Goal: Task Accomplishment & Management: Complete application form

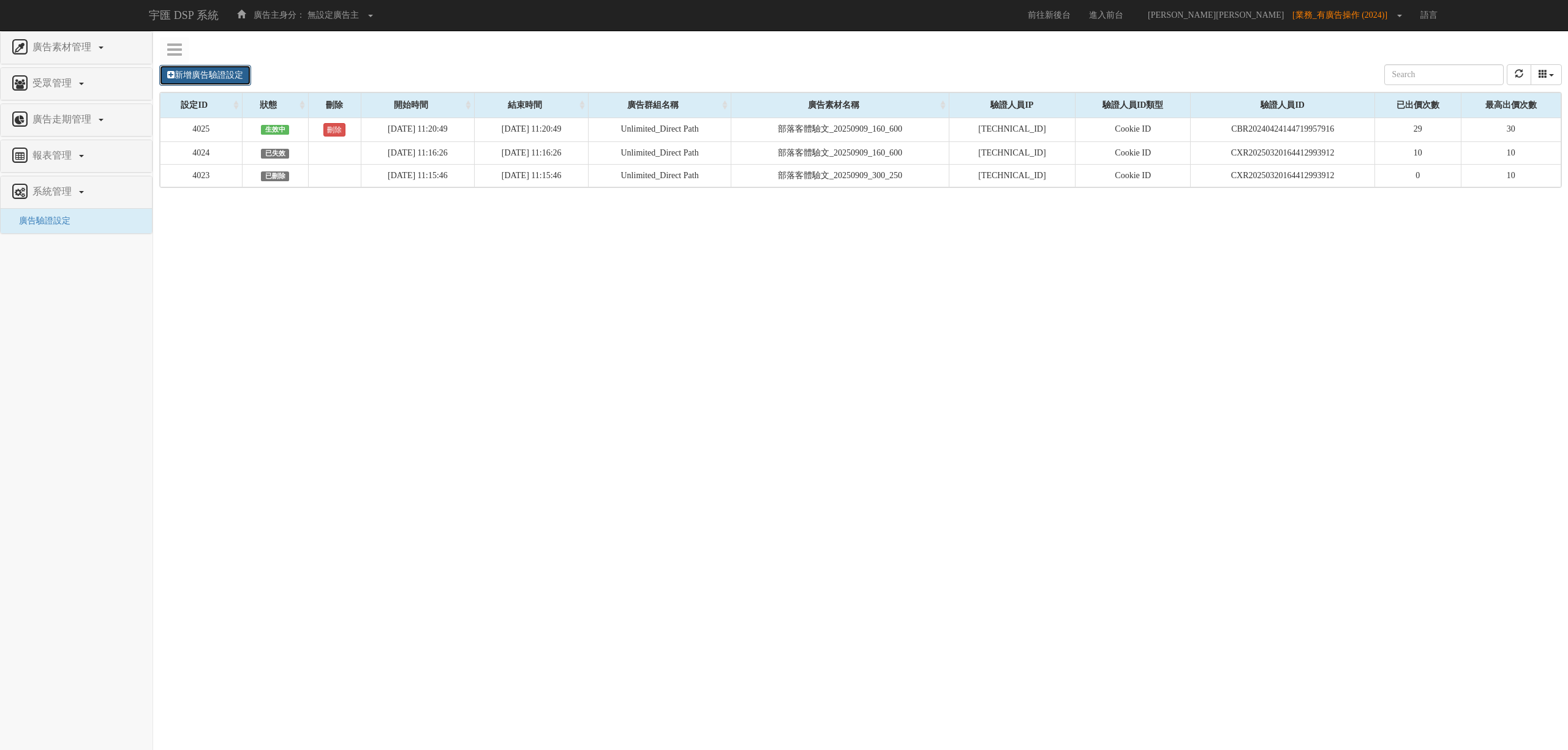
click at [224, 73] on link "新增廣告驗證設定" at bounding box center [205, 75] width 92 height 21
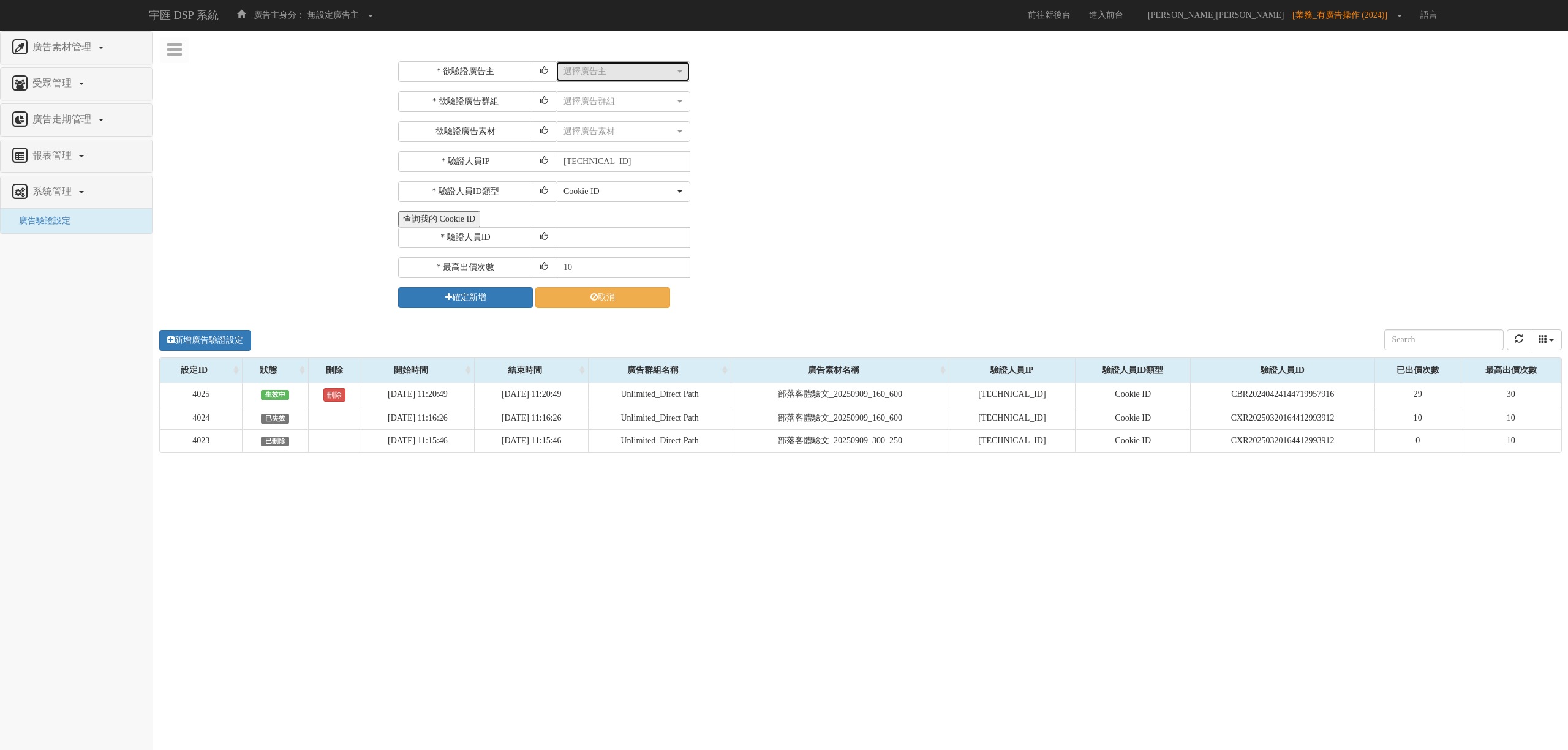
click at [618, 77] on button "選擇廣告主" at bounding box center [623, 72] width 135 height 21
type input "1015"
click at [625, 124] on link "FitFlop 1015" at bounding box center [623, 121] width 134 height 16
select select "1015"
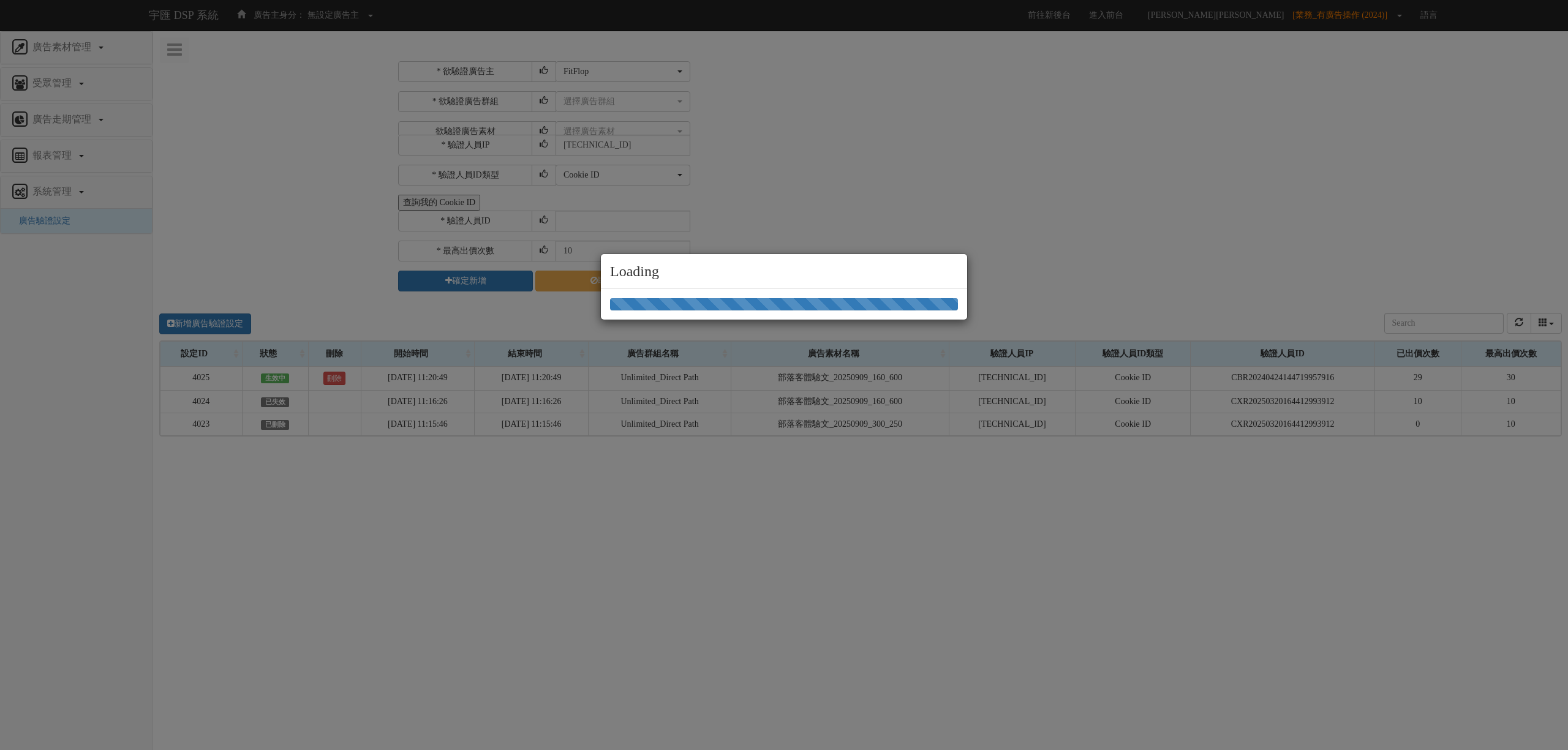
click at [716, 122] on div "Loading" at bounding box center [784, 375] width 1568 height 750
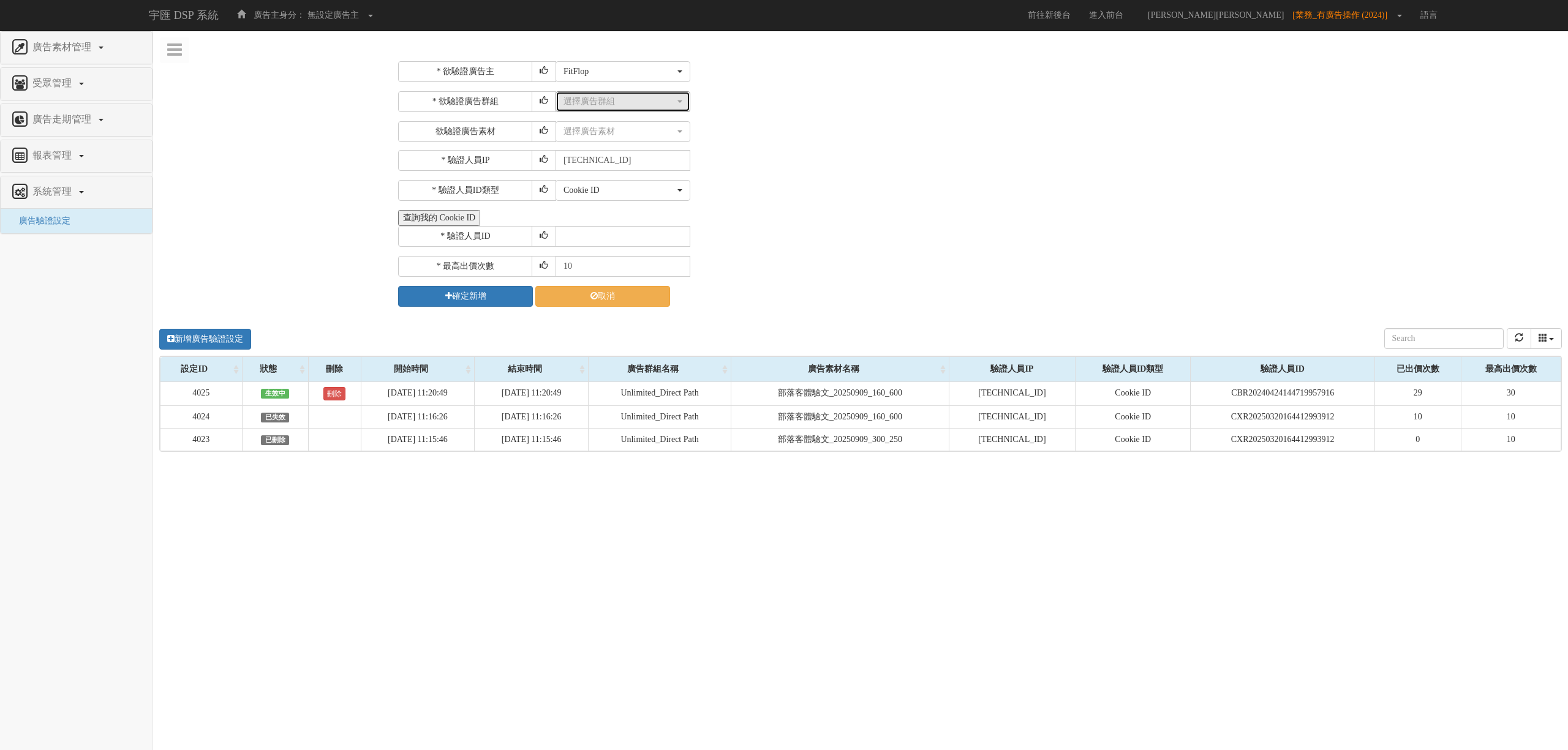
click at [601, 104] on div "選擇廣告群組" at bounding box center [619, 102] width 111 height 12
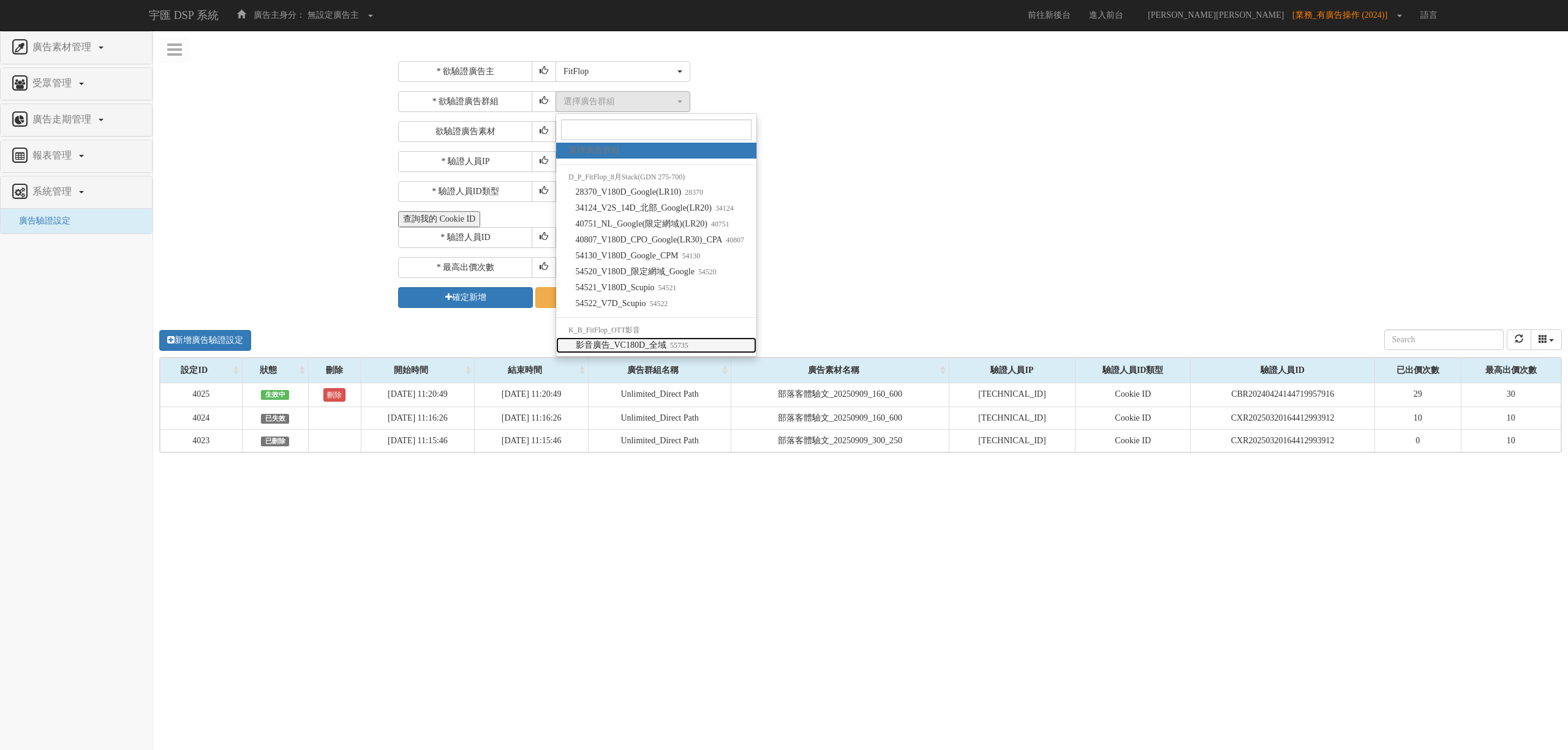
click at [642, 344] on span "影音廣告_VC180D_全域 55735" at bounding box center [632, 345] width 113 height 12
select select "55735"
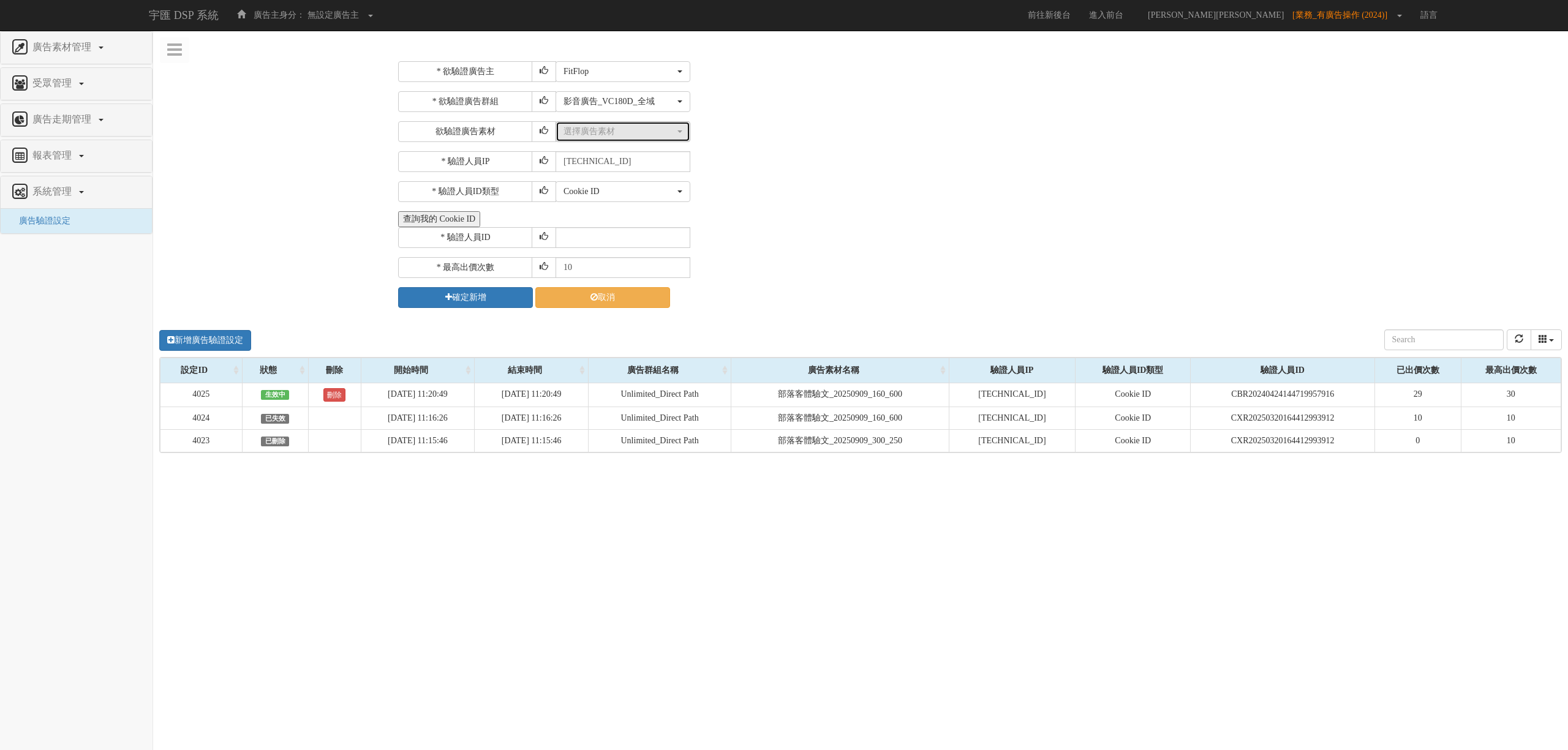
click at [593, 130] on div "選擇廣告素材" at bounding box center [619, 132] width 111 height 12
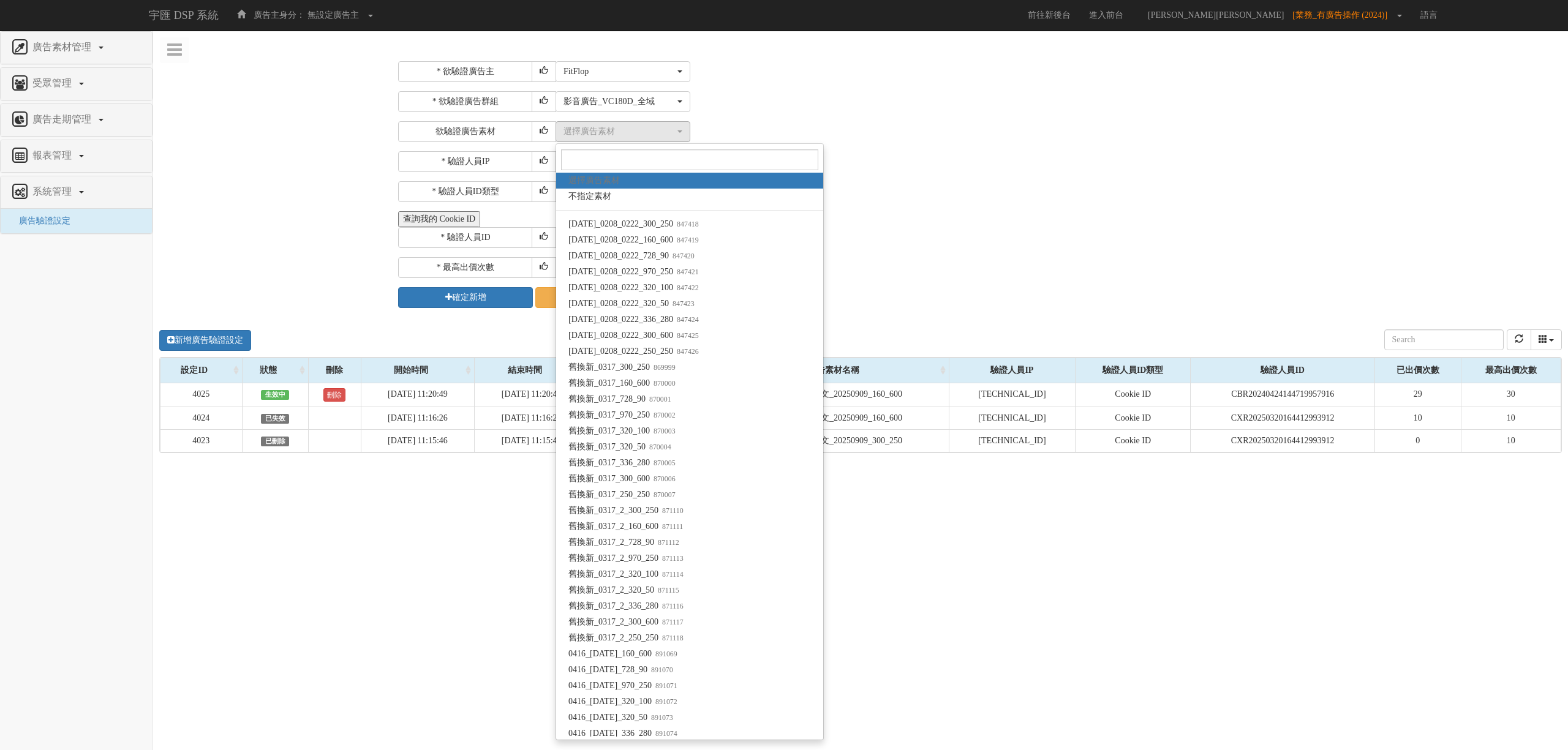
click at [884, 167] on div "* 驗證人員IP 211.72.129.170" at bounding box center [978, 162] width 1161 height 21
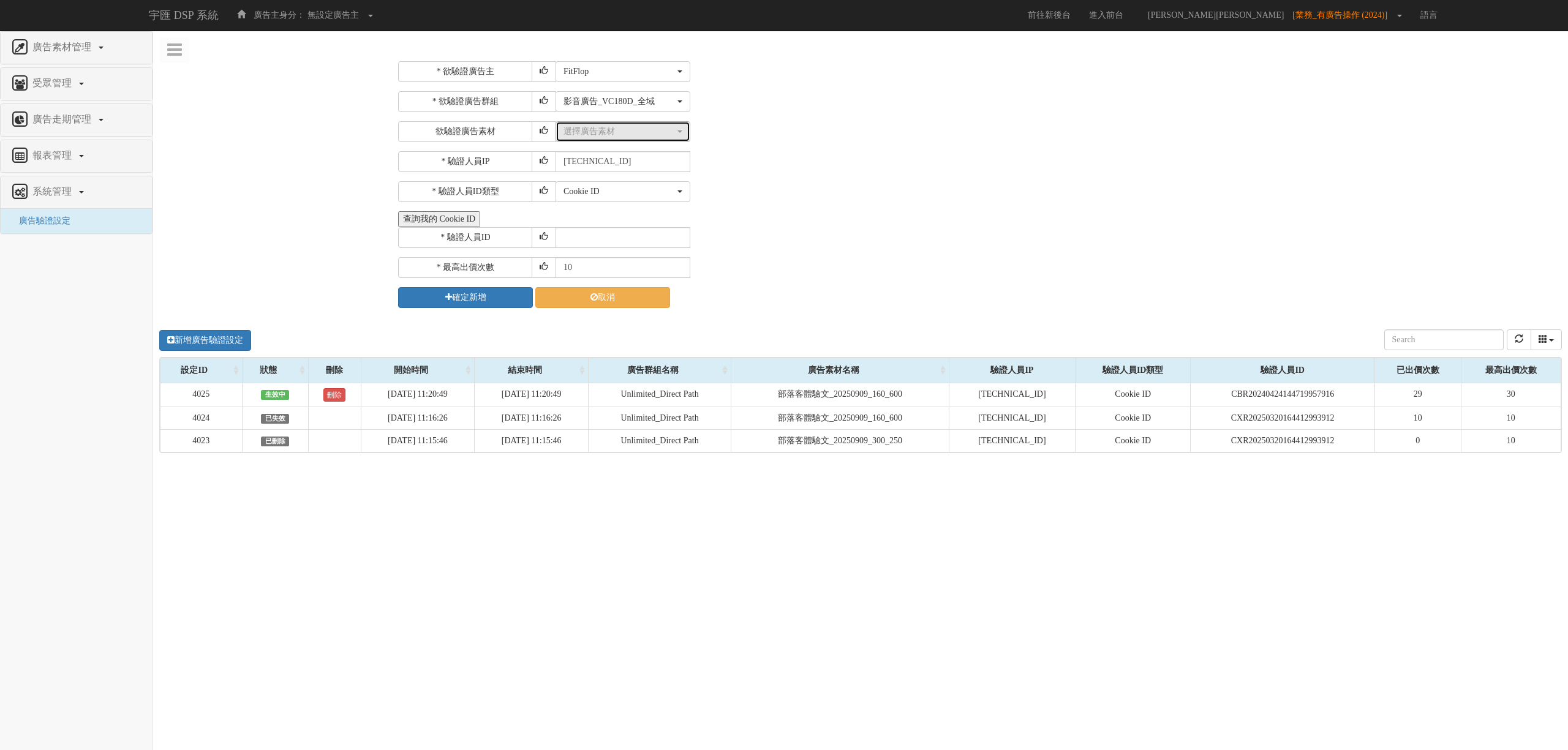
click at [625, 141] on button "選擇廣告素材" at bounding box center [623, 132] width 135 height 21
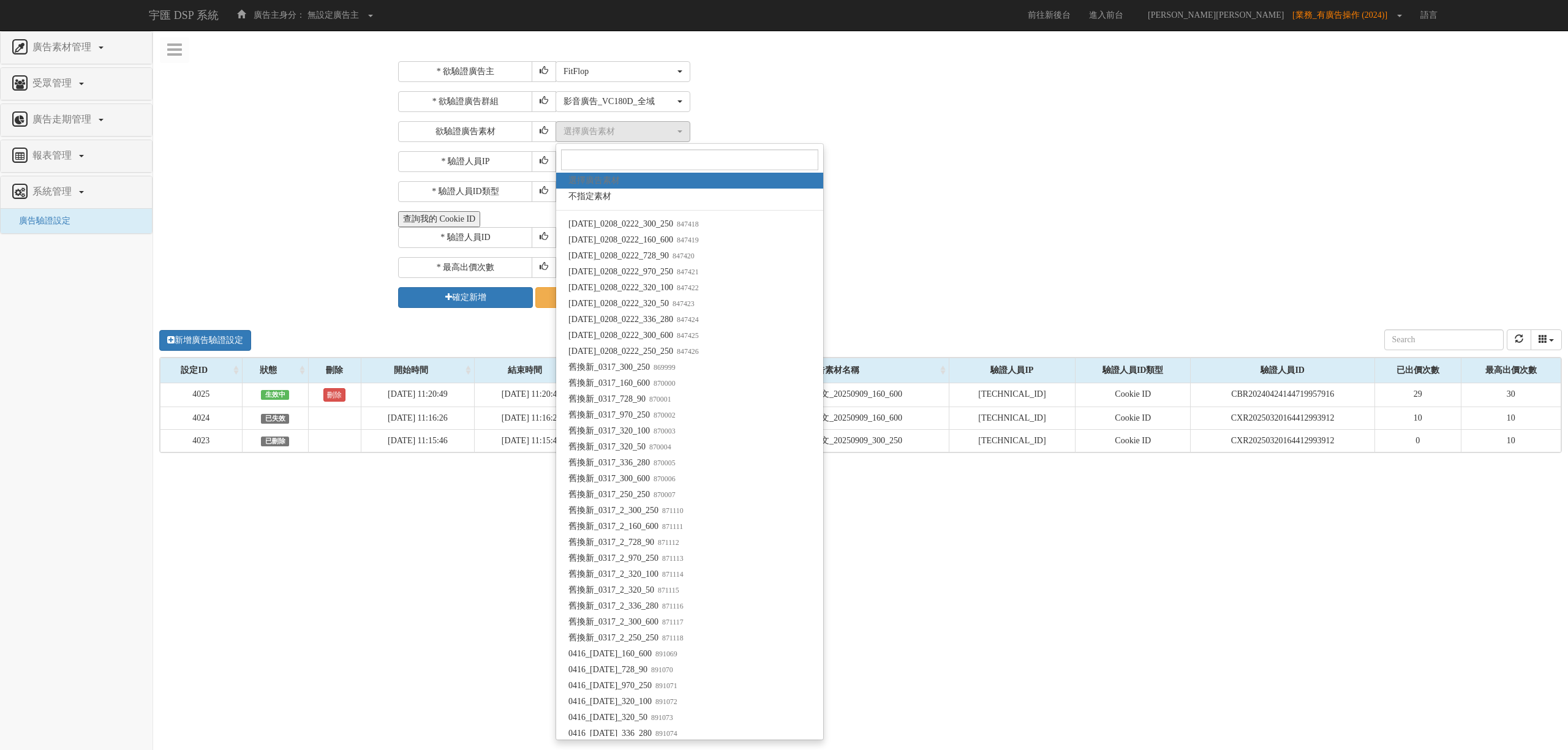
click at [1151, 209] on div "* 欲驗證廣告主 選擇廣告主 S2_Brands白蘭氏 eco安珂 快車肉乾 Green House 綠屋家居 大黑松小倆口salico 新家園 FitFlo…" at bounding box center [978, 185] width 1161 height 247
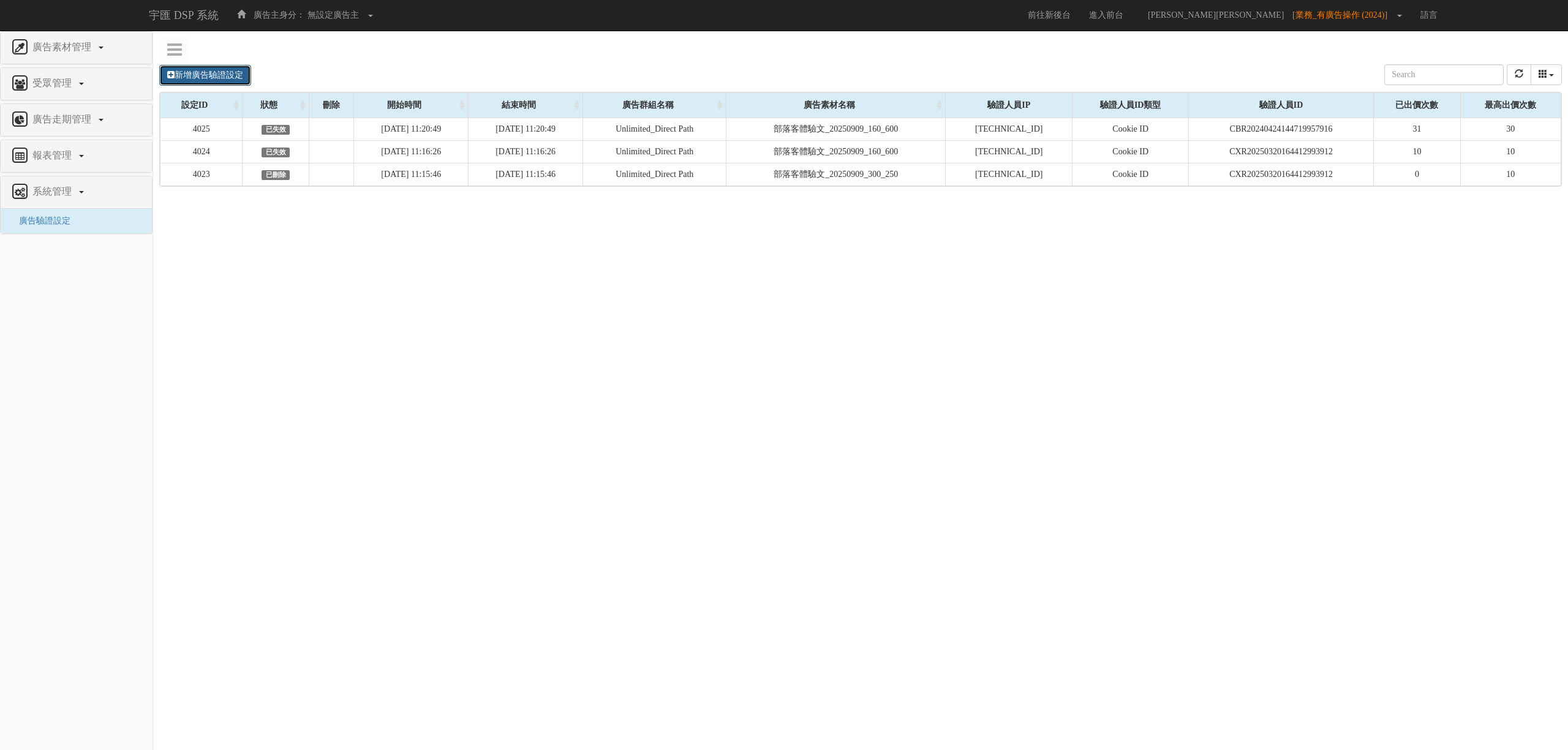
click at [216, 76] on link "新增廣告驗證設定" at bounding box center [205, 75] width 92 height 21
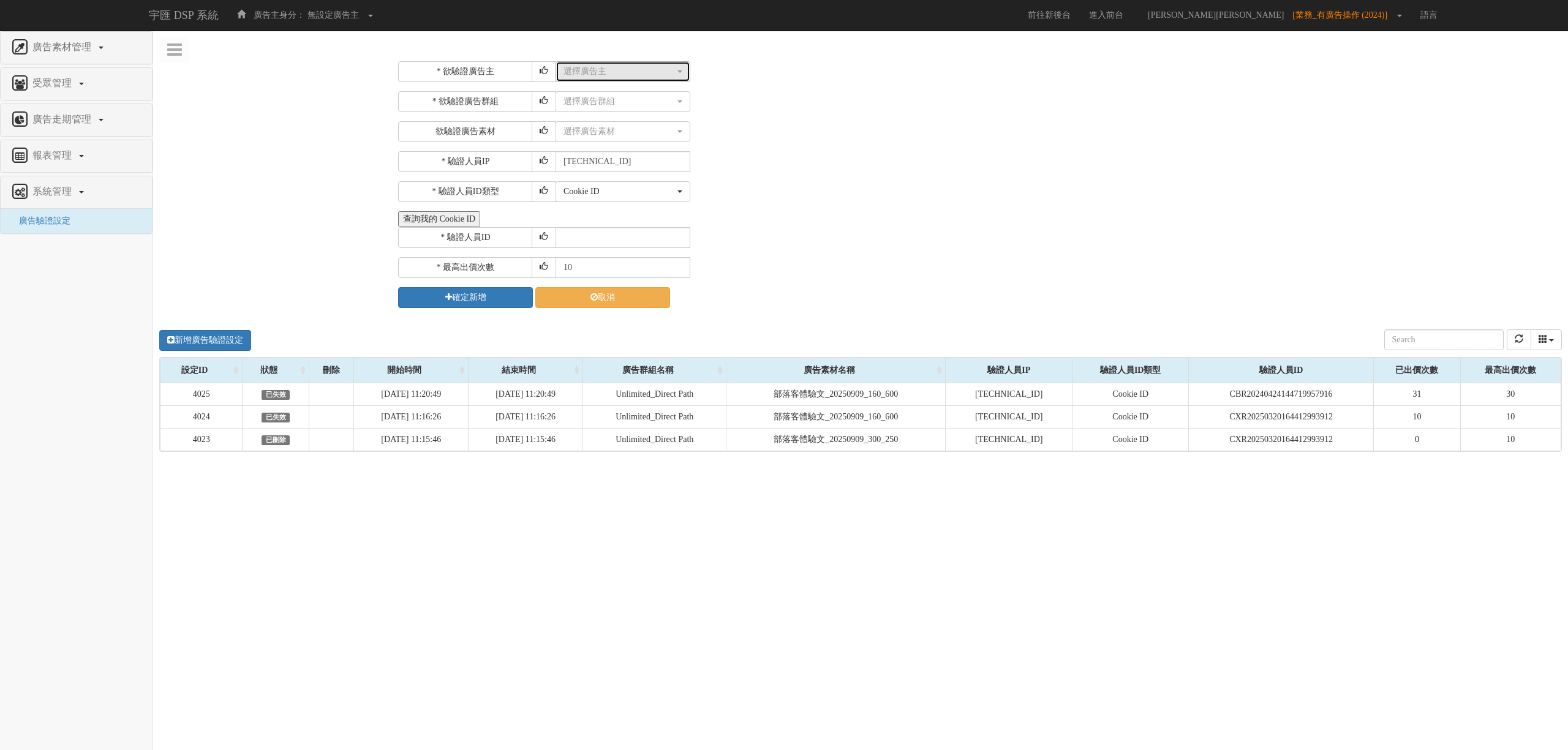
click at [625, 76] on div "選擇廣告主" at bounding box center [619, 71] width 111 height 12
type input "1015"
click at [634, 118] on link "FitFlop 1015" at bounding box center [623, 121] width 134 height 16
select select "1015"
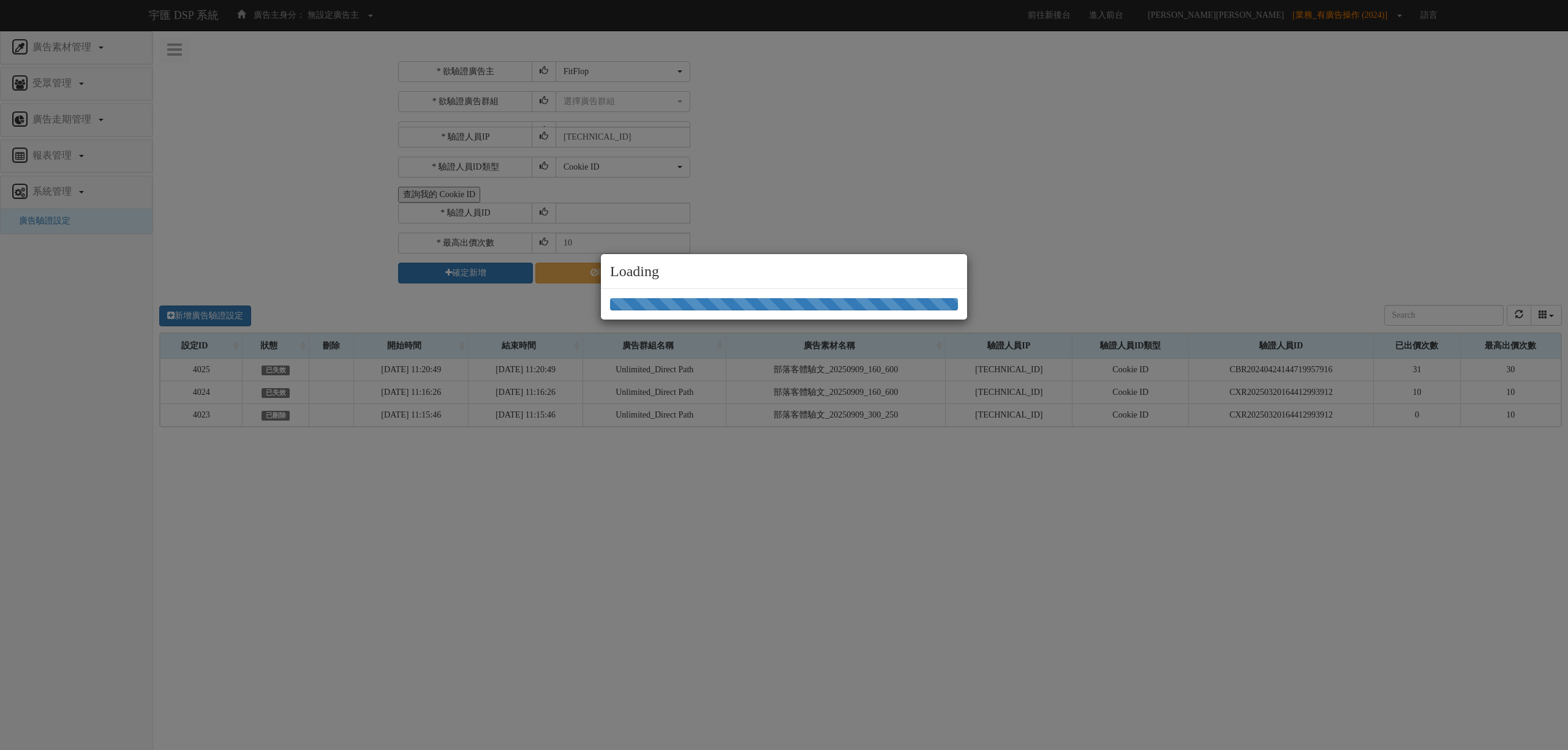
click at [831, 119] on div "Loading" at bounding box center [784, 375] width 1568 height 750
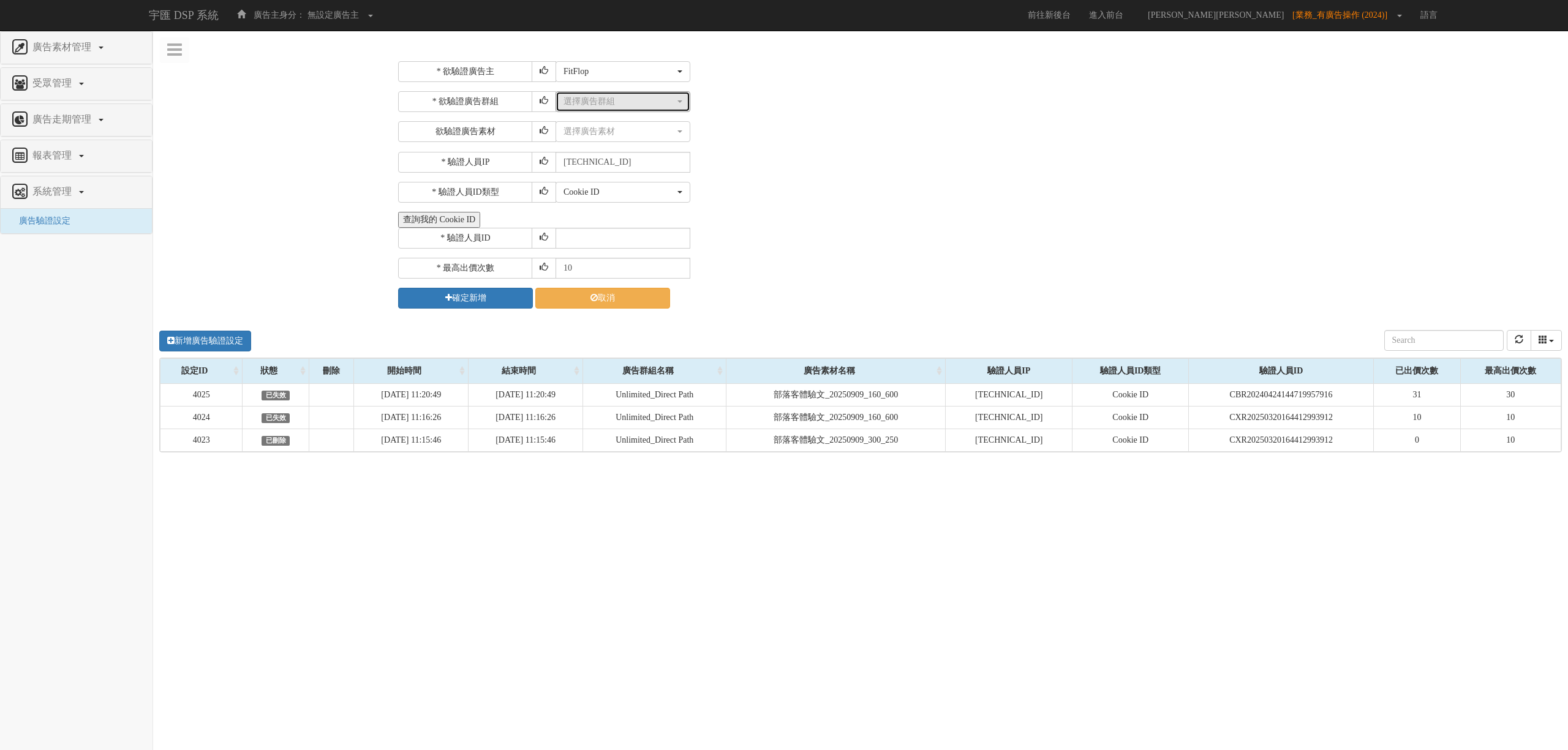
click at [639, 100] on div "選擇廣告群組" at bounding box center [619, 102] width 111 height 12
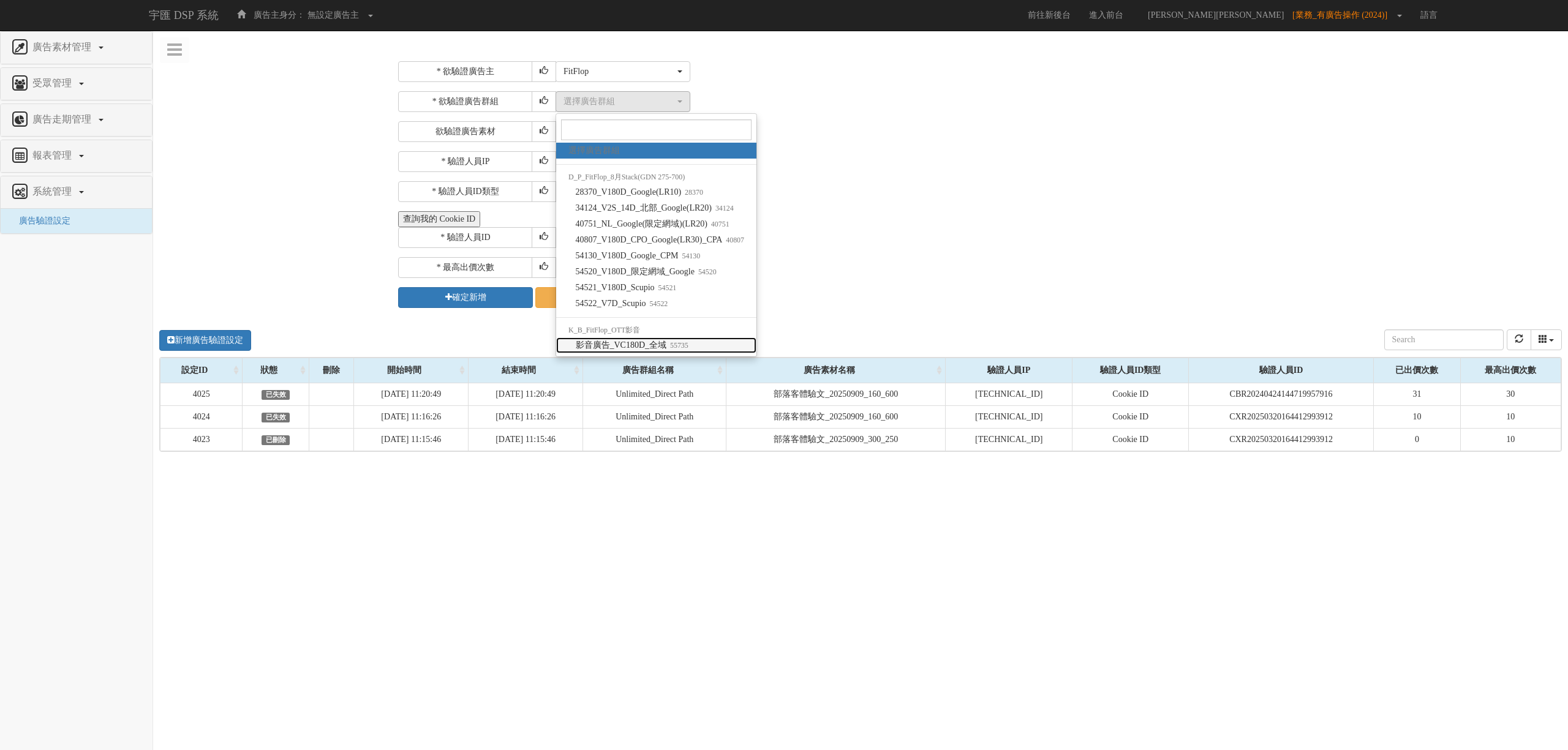
click at [665, 341] on span "影音廣告_VC180D_全域 55735" at bounding box center [632, 345] width 113 height 12
select select "55735"
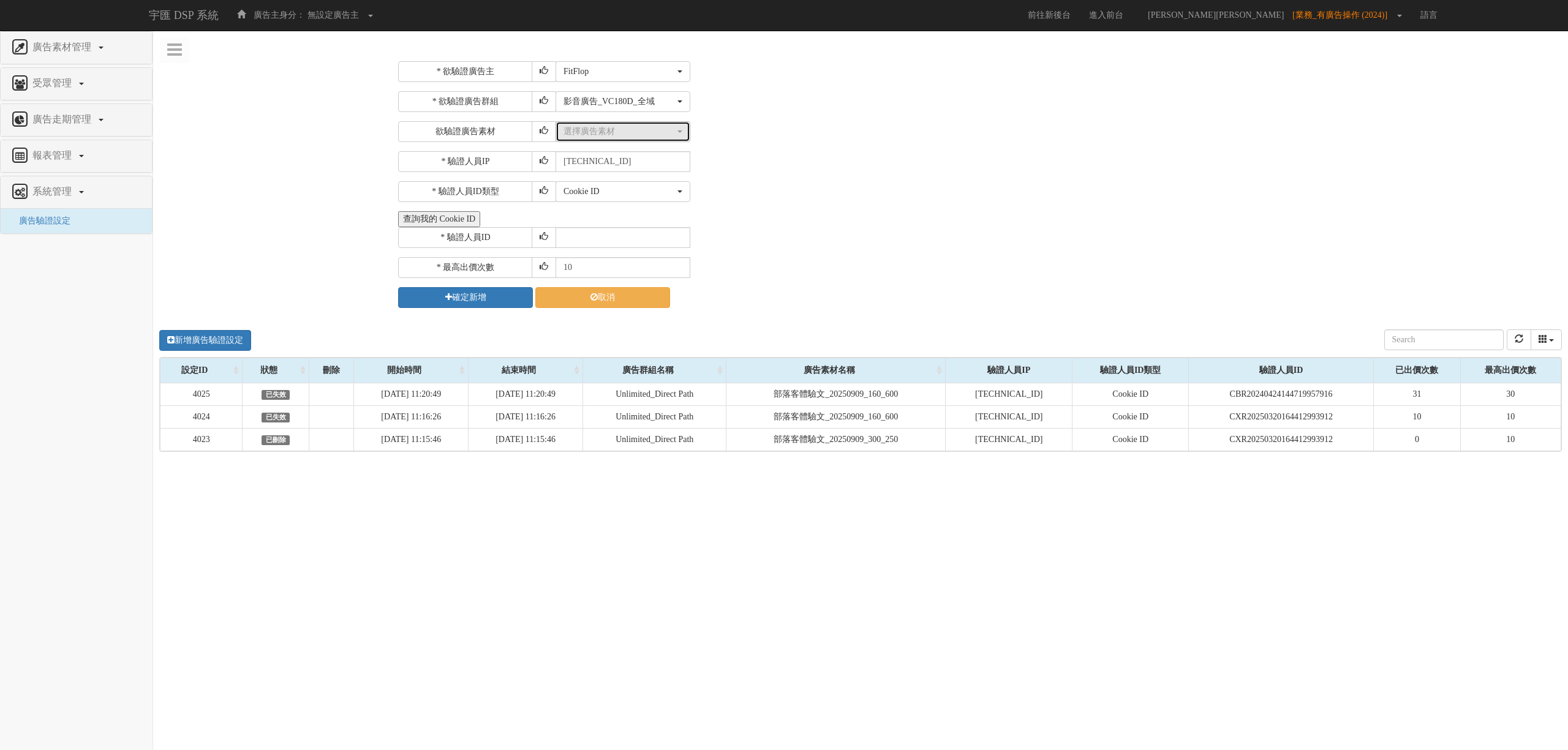
click at [586, 130] on div "選擇廣告素材" at bounding box center [619, 132] width 111 height 12
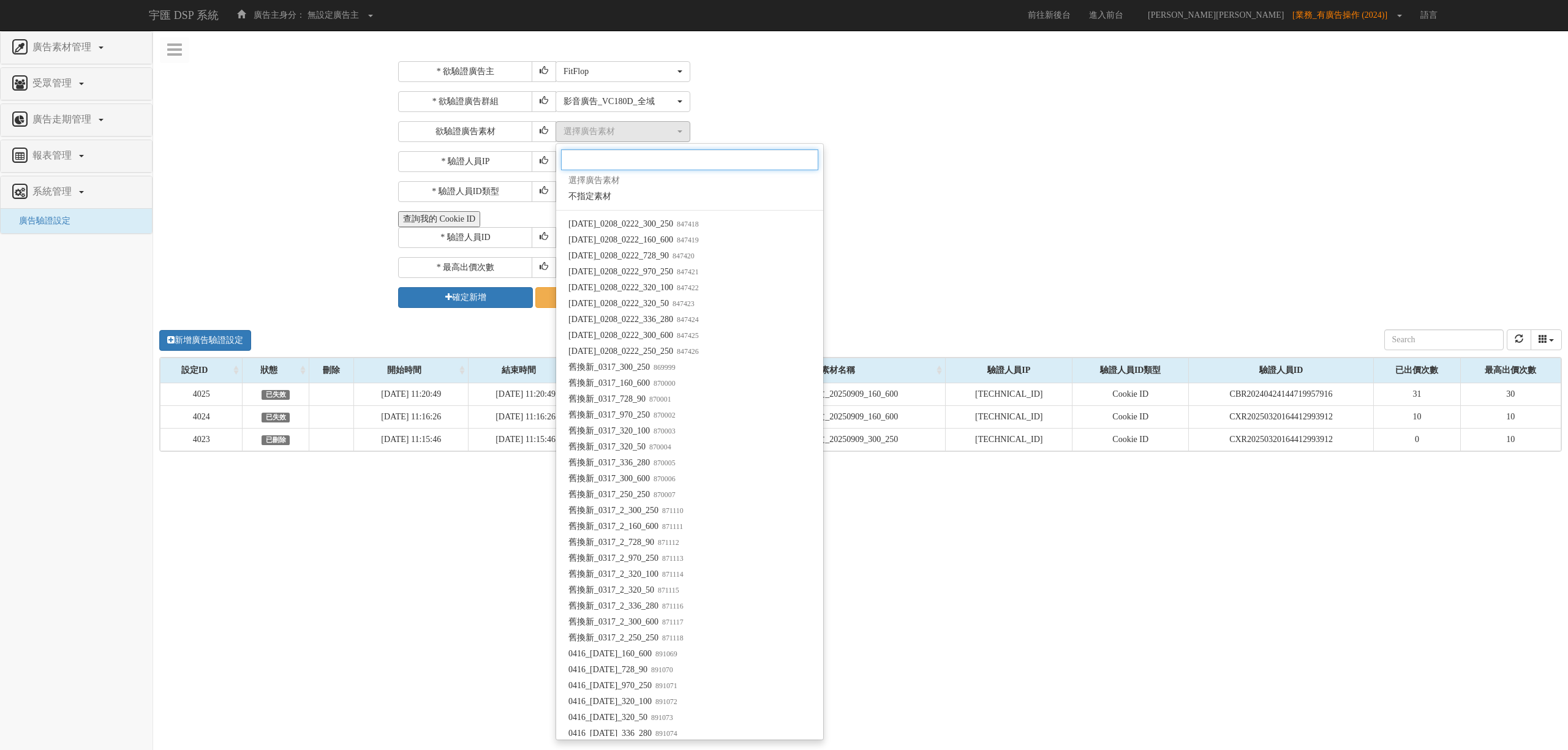
type input "d"
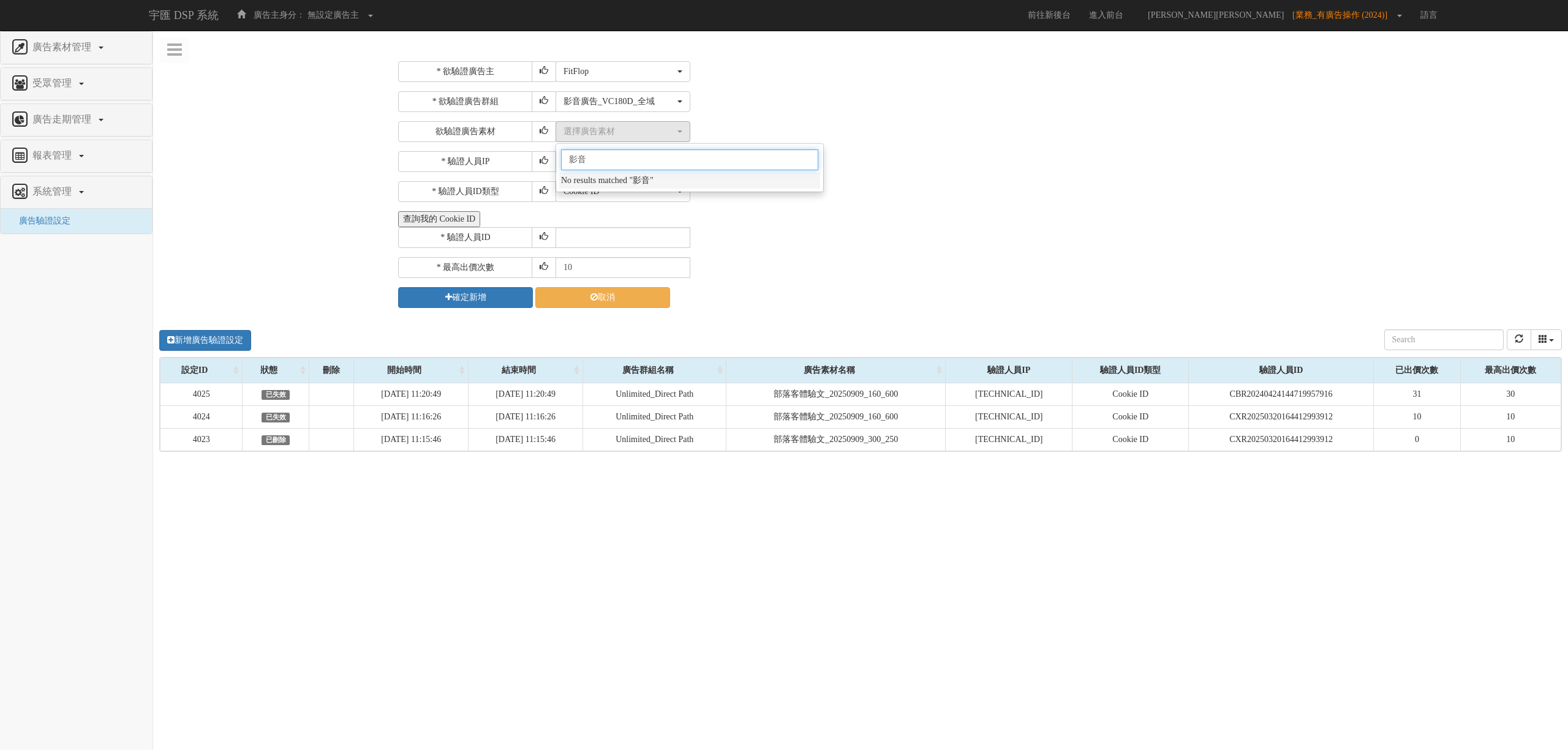
type input "影音"
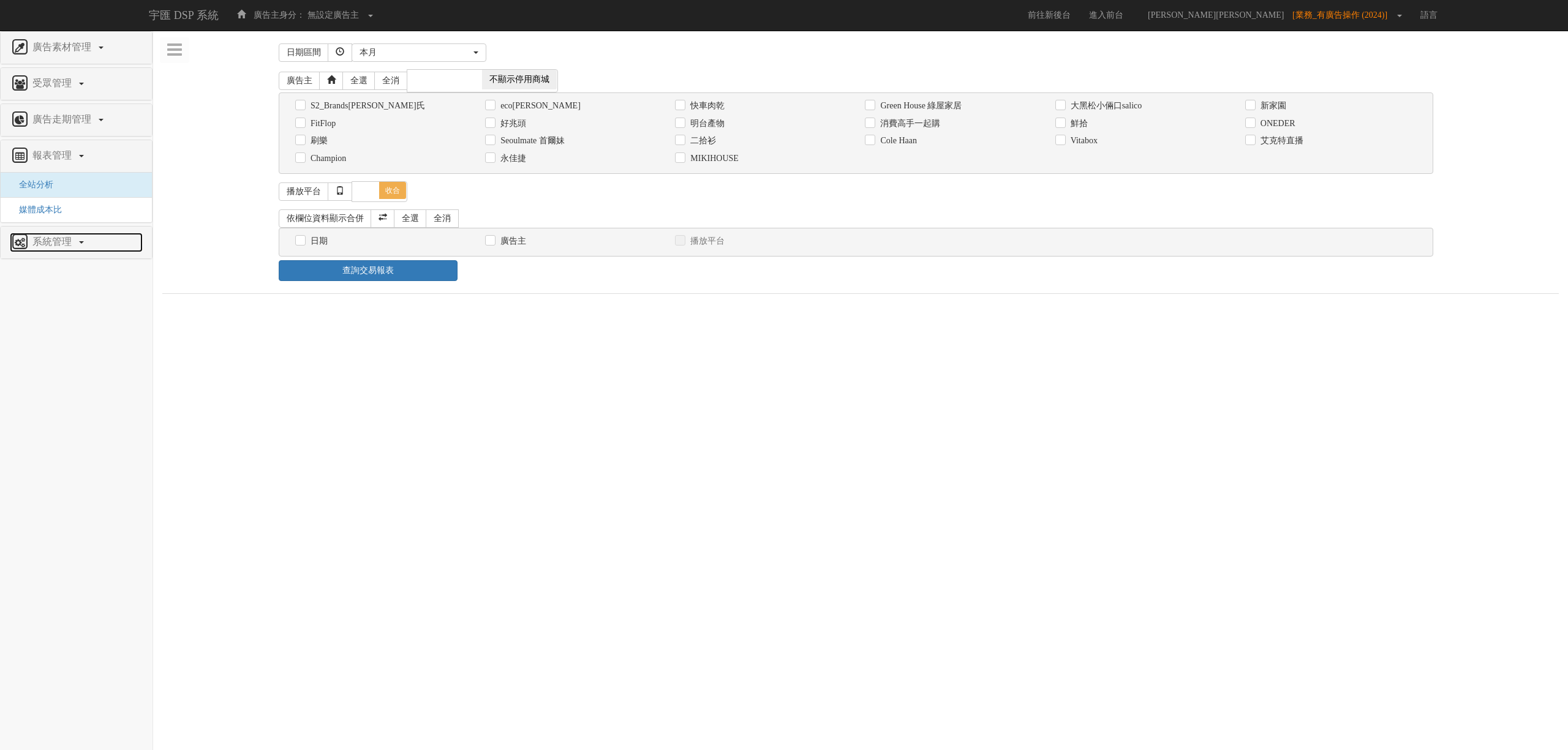
click at [62, 246] on span "系統管理" at bounding box center [54, 241] width 49 height 10
click at [50, 223] on span "廣告驗證設定" at bounding box center [40, 220] width 61 height 9
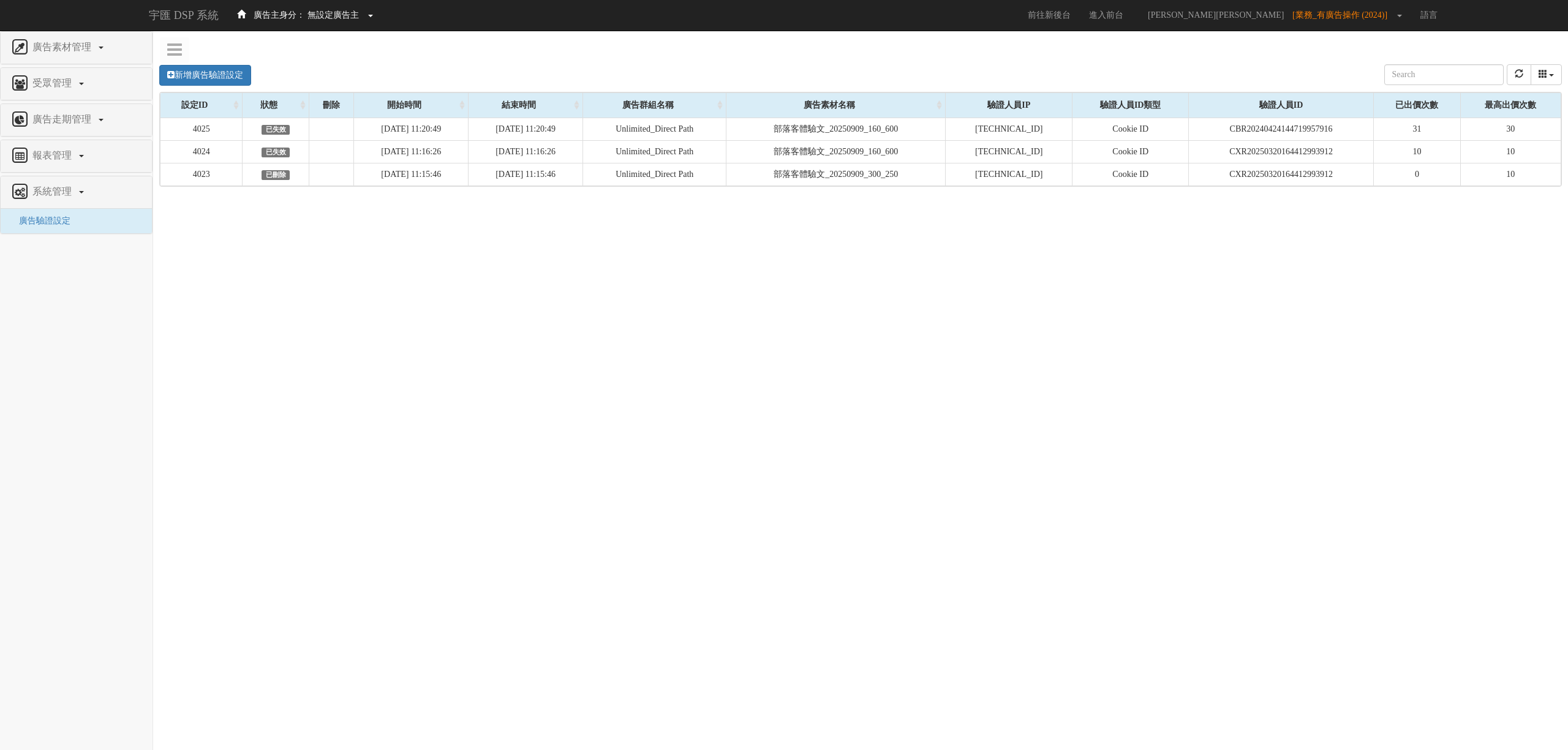
click at [348, 10] on span "無設定廣告主" at bounding box center [334, 15] width 52 height 9
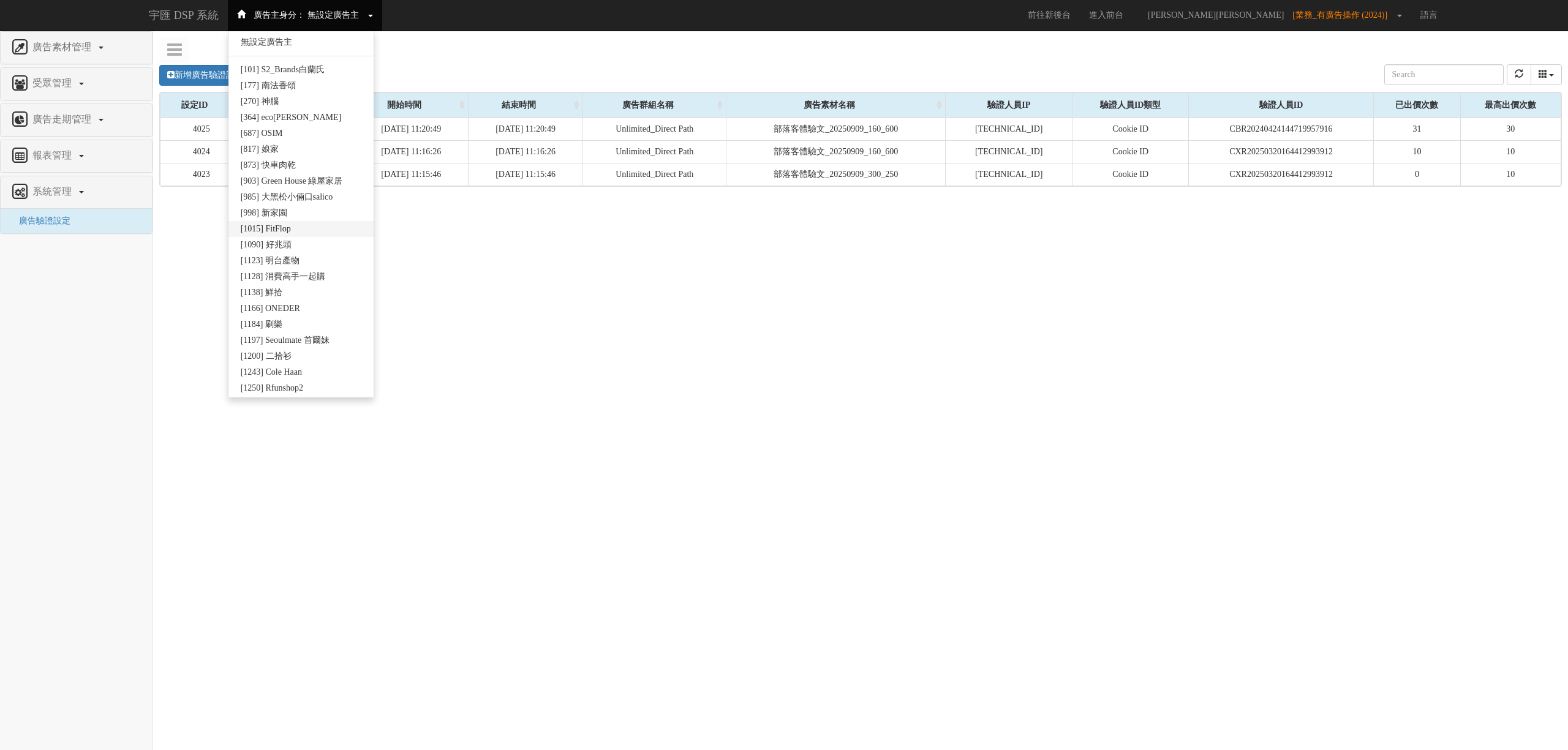
click at [262, 231] on link "[1015] FitFlop" at bounding box center [301, 229] width 146 height 16
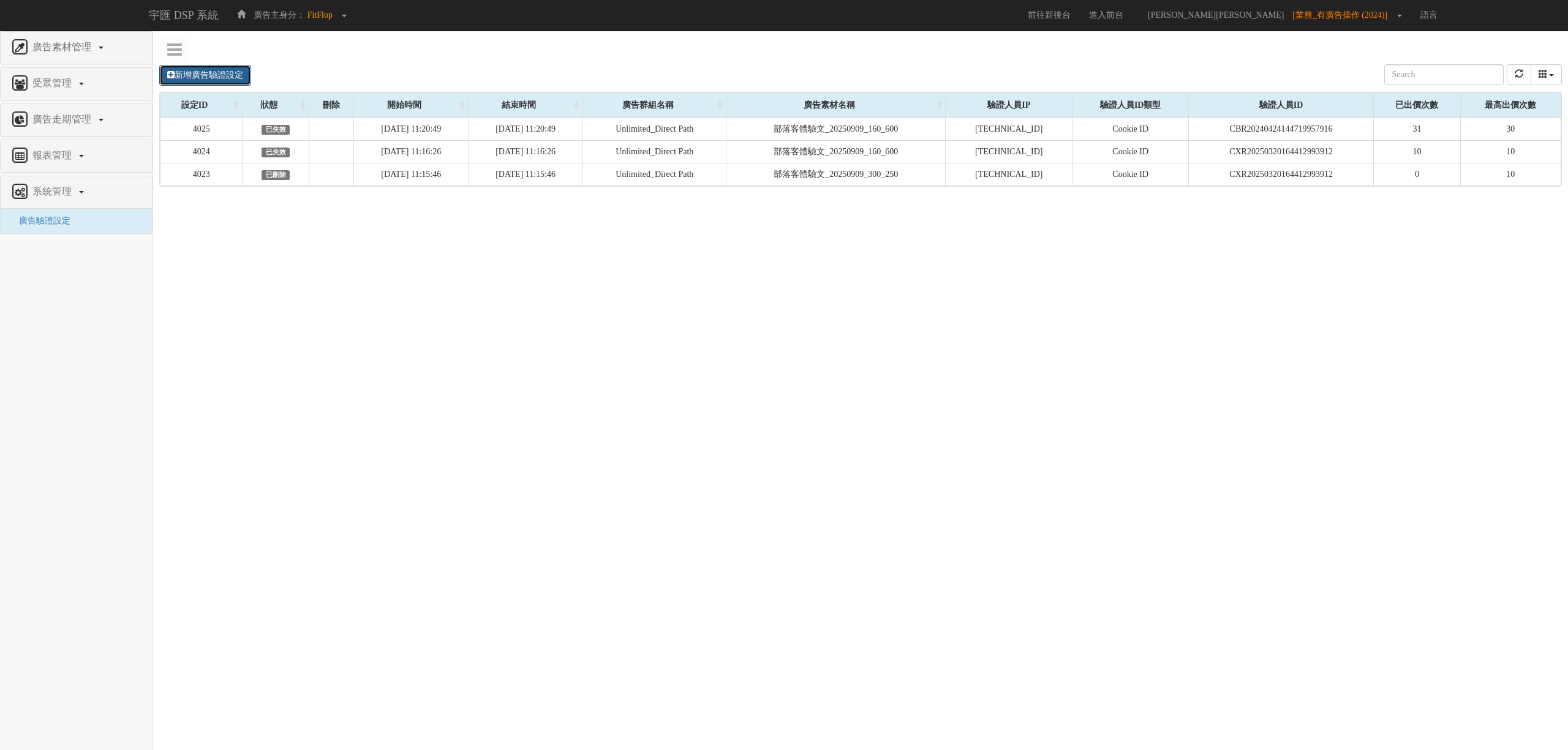
click at [242, 66] on link "新增廣告驗證設定" at bounding box center [205, 75] width 92 height 21
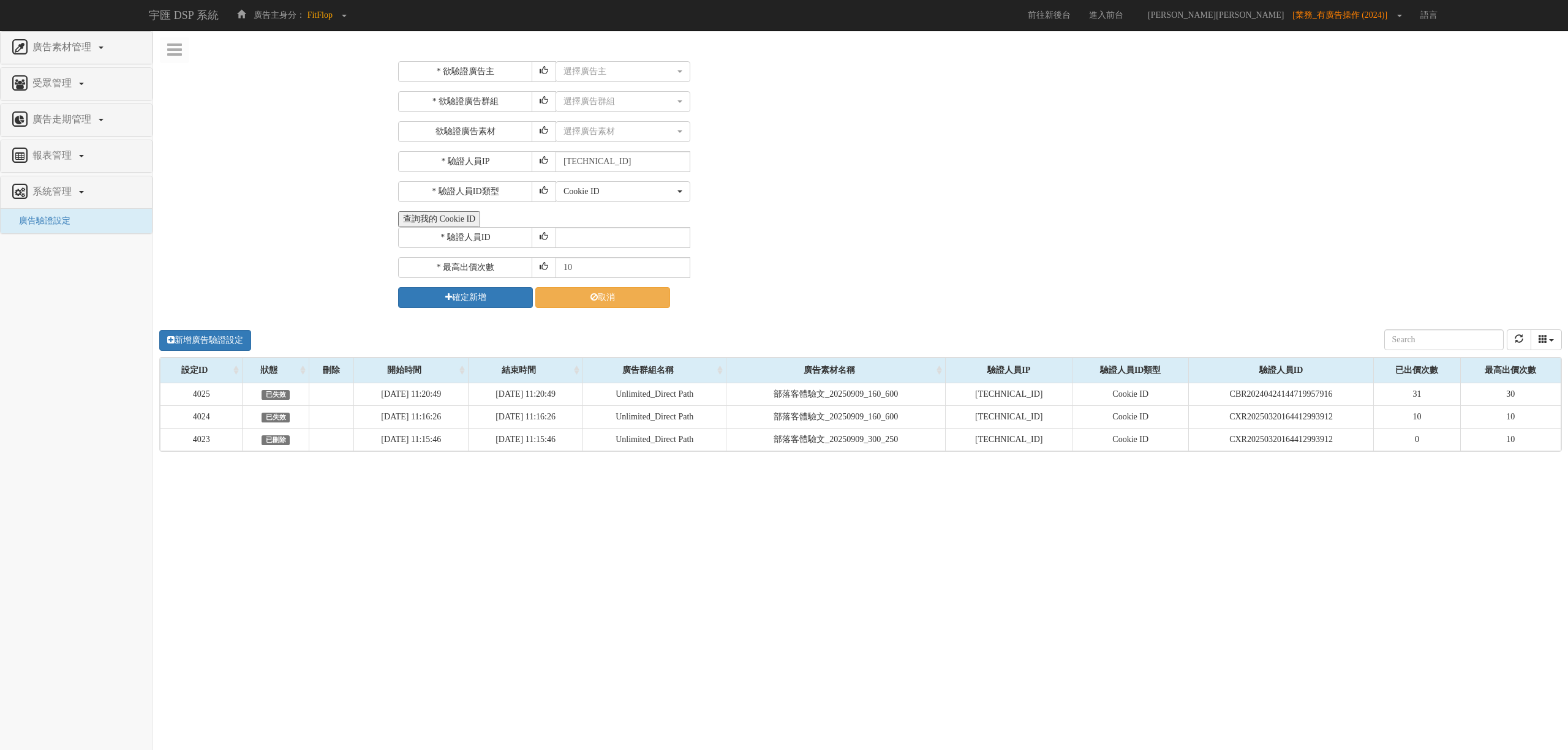
click at [600, 59] on div "* 欲驗證廣告主 選擇廣告主 S2_Brands白蘭氏 eco安珂 快車肉乾 Green House 綠屋家居 大黑松小倆口salico 新家園 FitFlo…" at bounding box center [978, 185] width 1179 height 265
click at [603, 62] on button "選擇廣告主" at bounding box center [623, 72] width 135 height 21
type input "1015"
click at [614, 113] on link "FitFlop 1015" at bounding box center [623, 121] width 134 height 16
select select "1015"
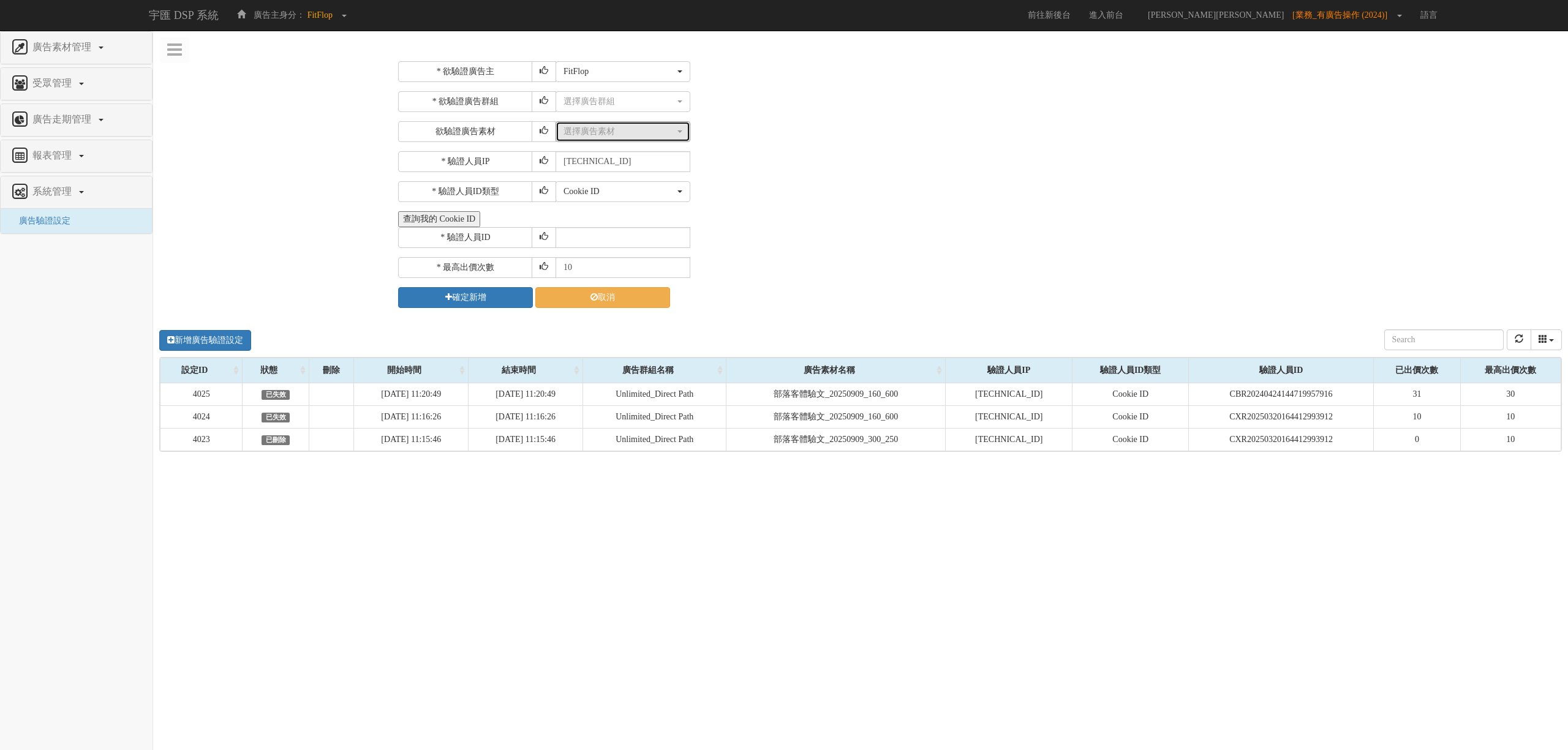
click at [618, 127] on div "選擇廣告素材" at bounding box center [619, 132] width 111 height 12
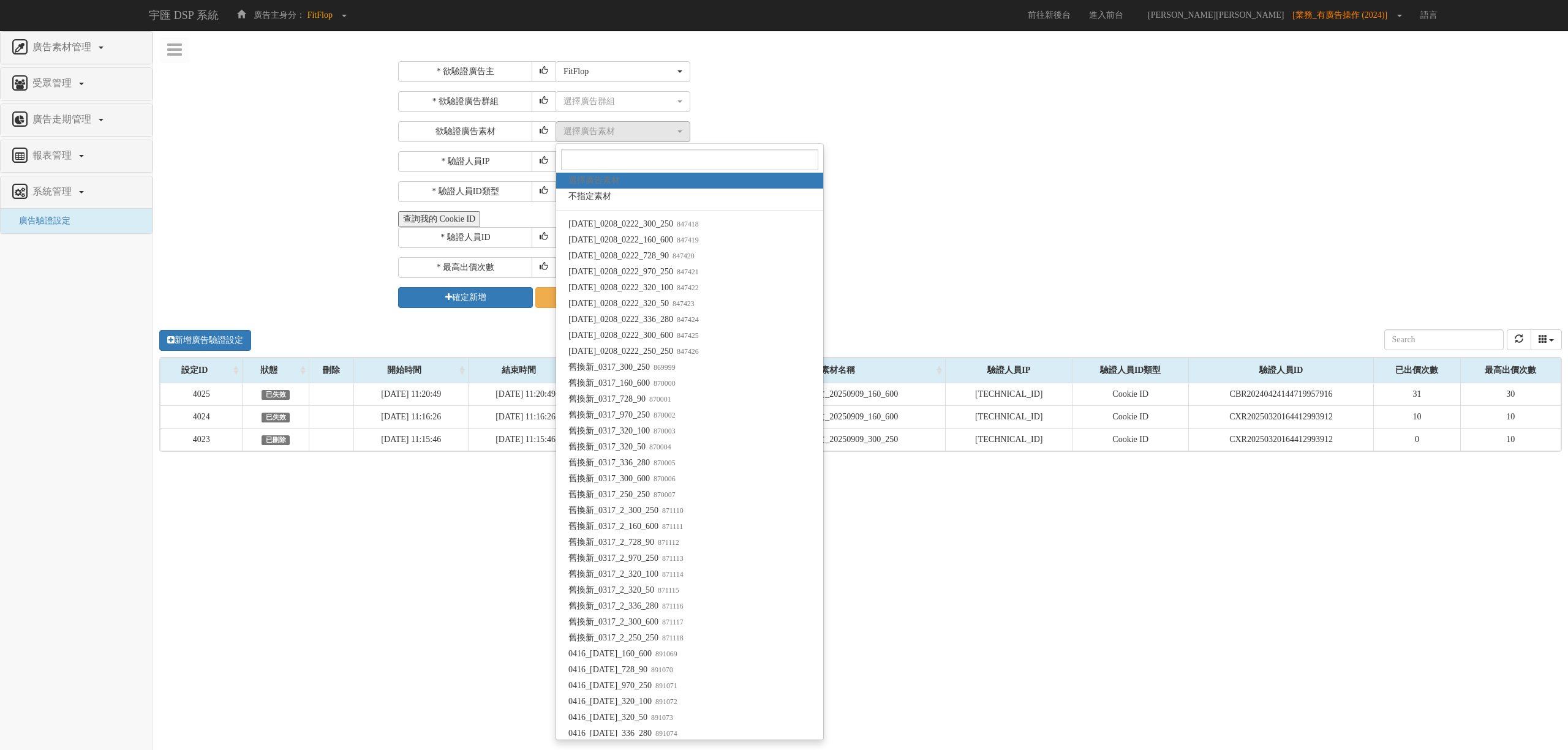
click at [618, 113] on div "* 欲驗證廣告群組 選擇廣告群組 28370_V180D_Google(LR10) 34124_V2S_14D_北部_Google(LR20) 40751_N…" at bounding box center [978, 116] width 1161 height 51
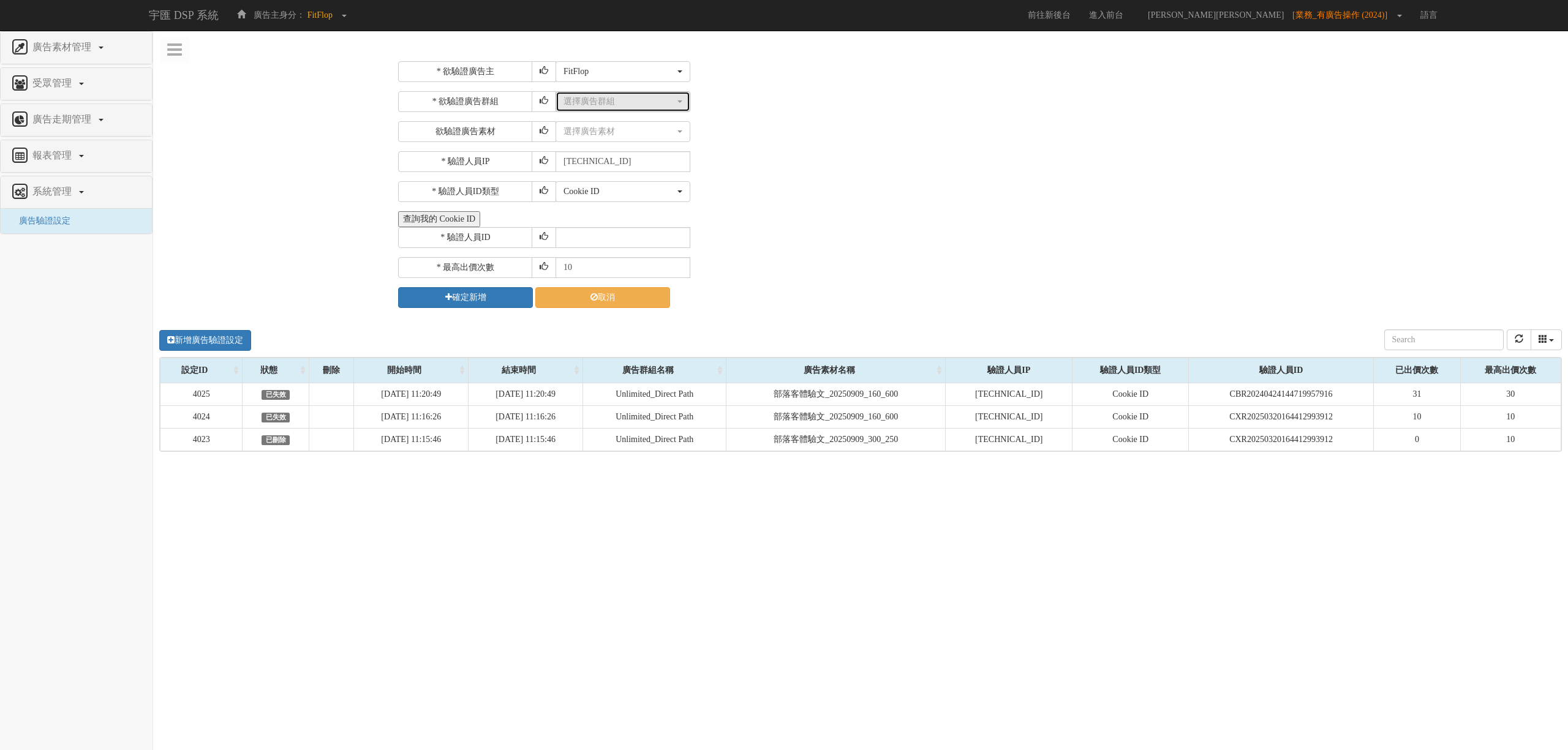
click at [618, 106] on div "選擇廣告群組" at bounding box center [619, 102] width 111 height 12
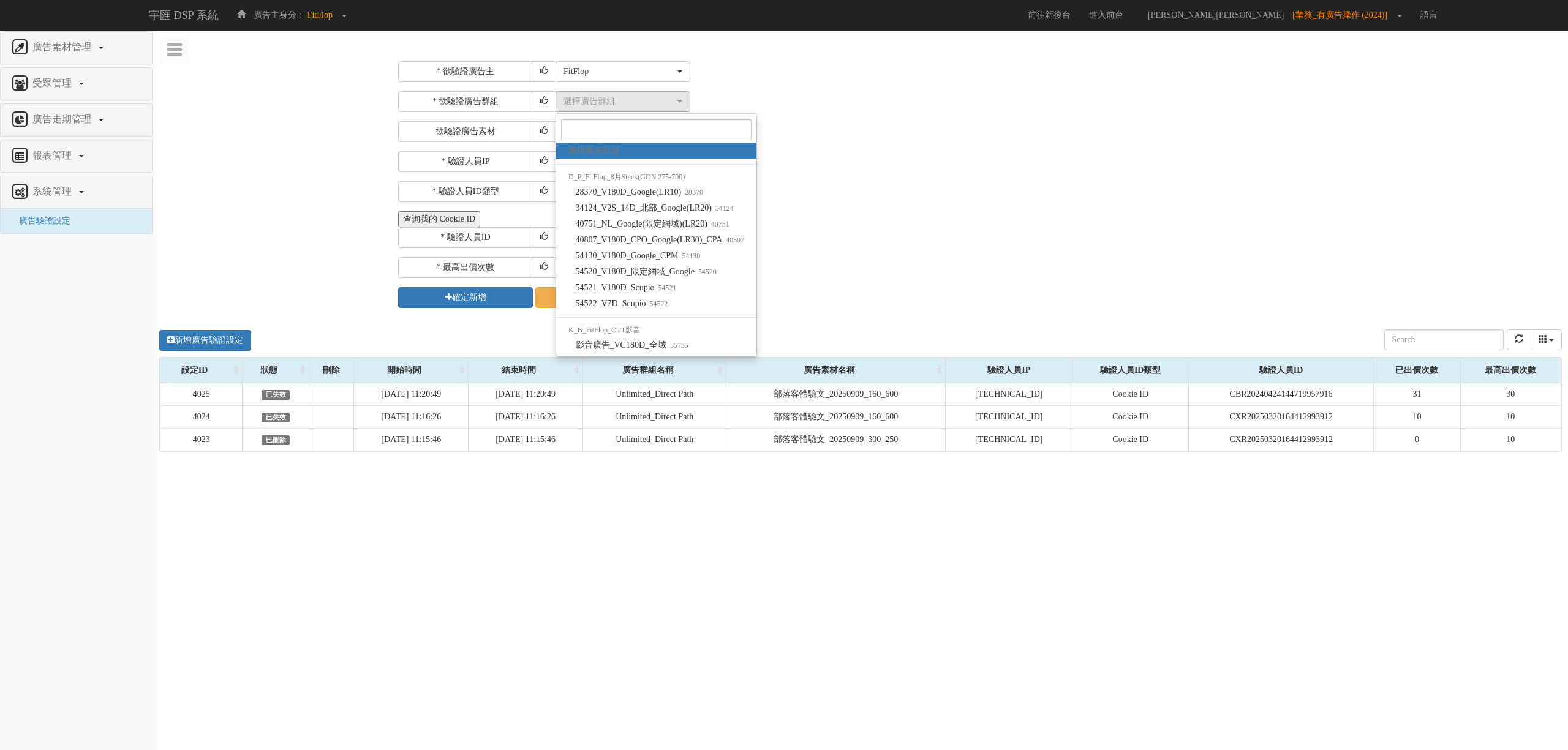
click at [654, 336] on li "K_B_FitFlop_OTT影音" at bounding box center [656, 330] width 200 height 14
click at [657, 344] on span "影音廣告_VC180D_全域 55735" at bounding box center [632, 345] width 113 height 12
select select "55735"
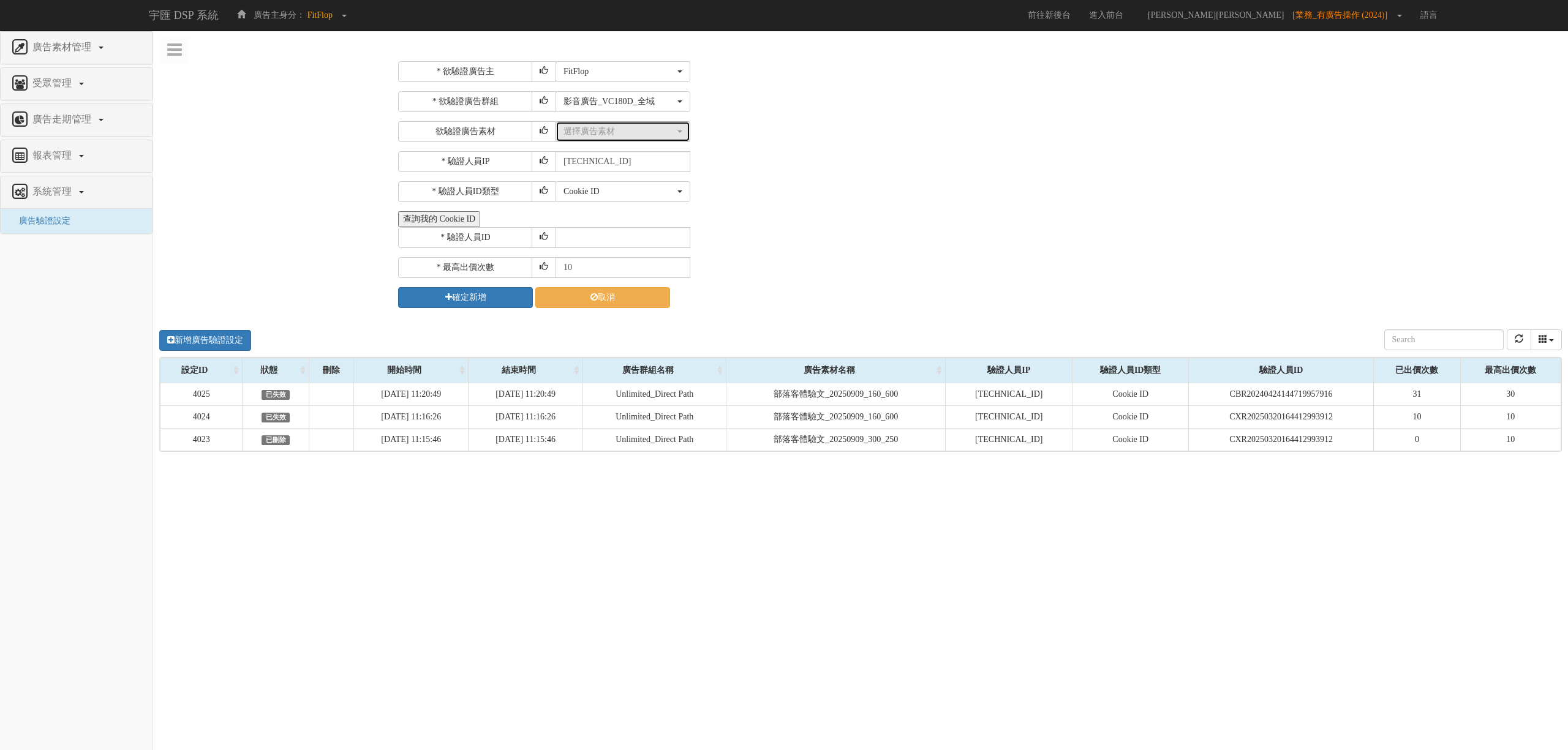
click at [614, 133] on div "選擇廣告素材" at bounding box center [619, 132] width 111 height 12
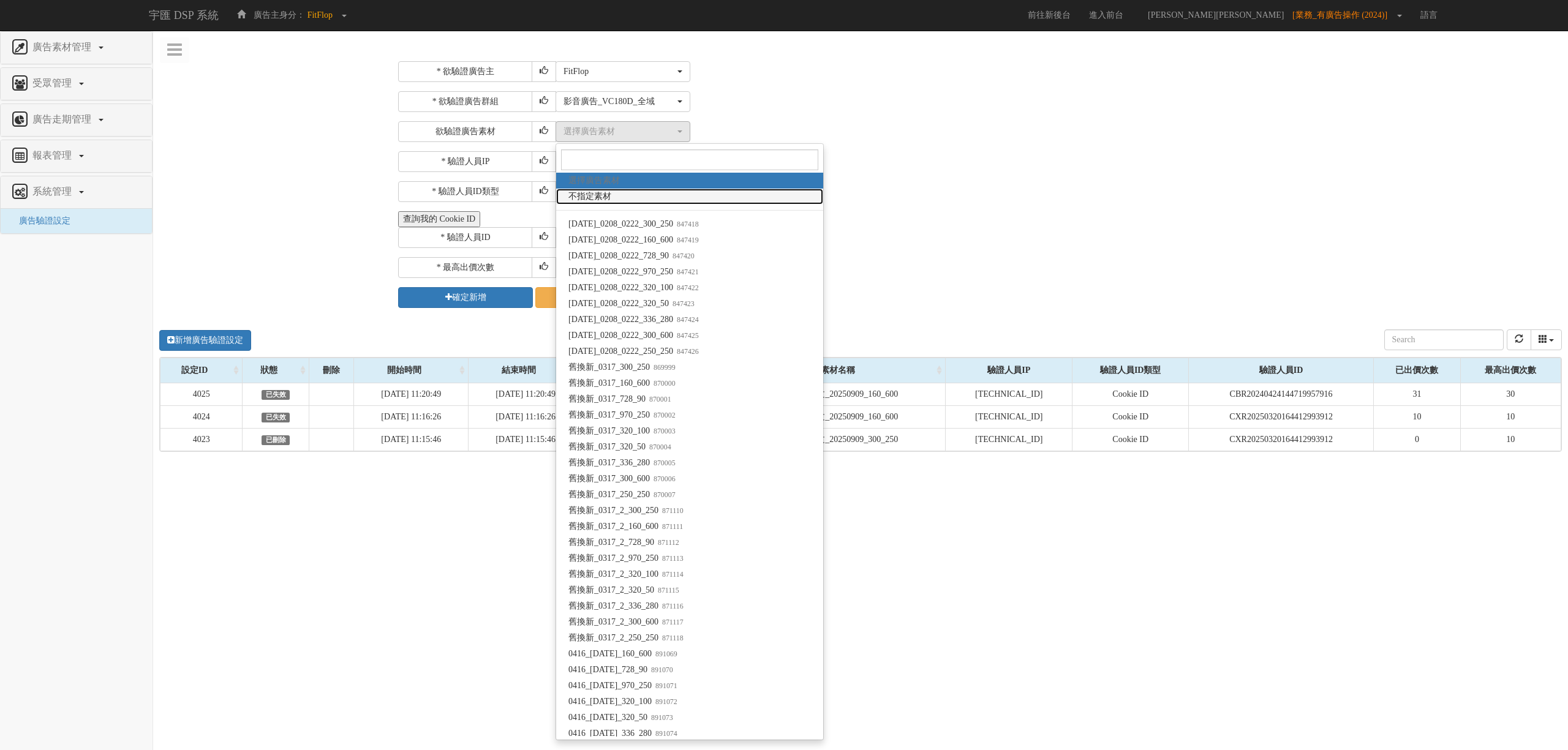
click at [618, 197] on link "不指定素材" at bounding box center [690, 197] width 267 height 16
select select "-1"
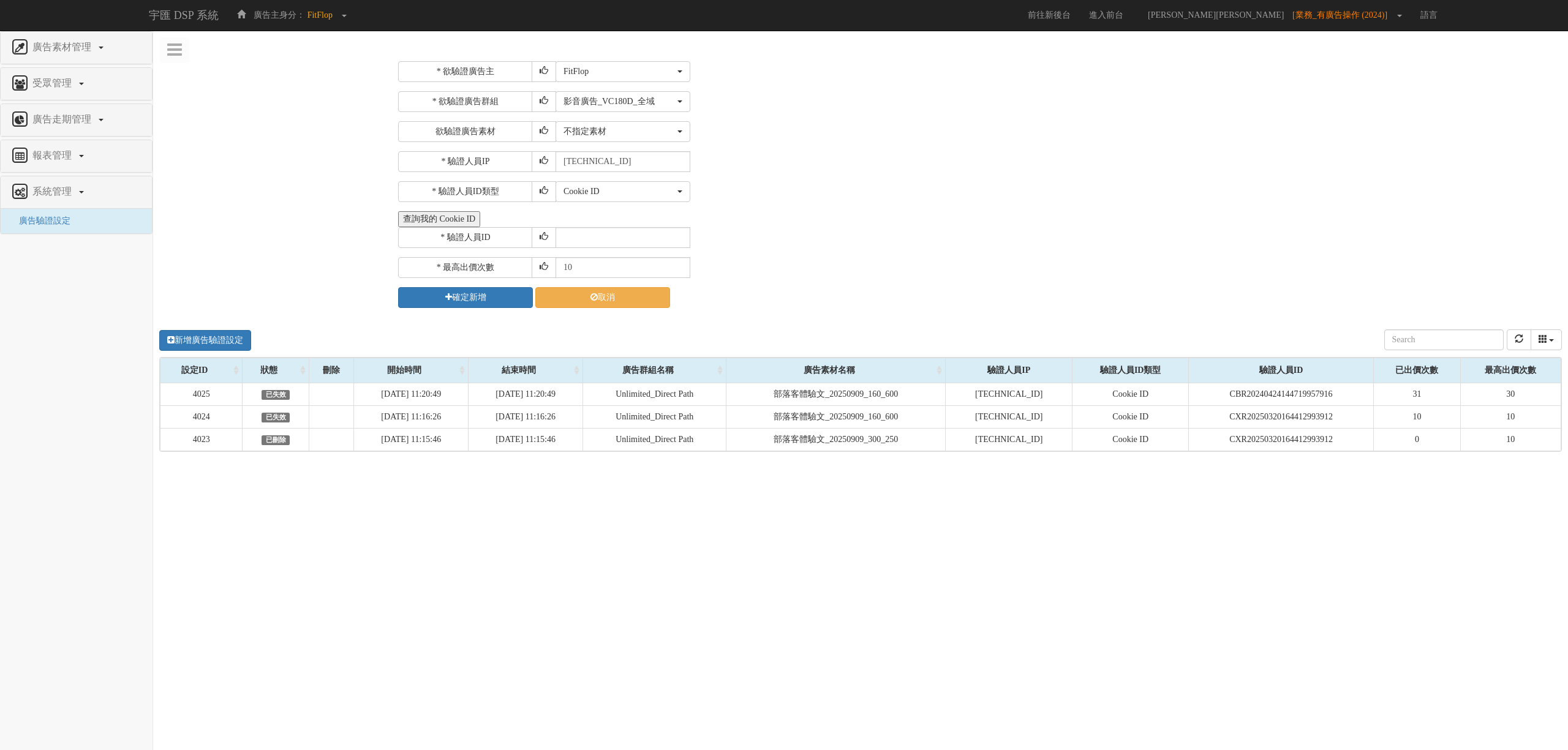
click at [828, 162] on div "* 驗證人員IP 211.72.129.170" at bounding box center [978, 162] width 1161 height 21
click at [606, 191] on div "Cookie ID" at bounding box center [619, 192] width 111 height 12
click at [600, 245] on input "text" at bounding box center [623, 237] width 135 height 21
paste input "CVR20200323112421734191"
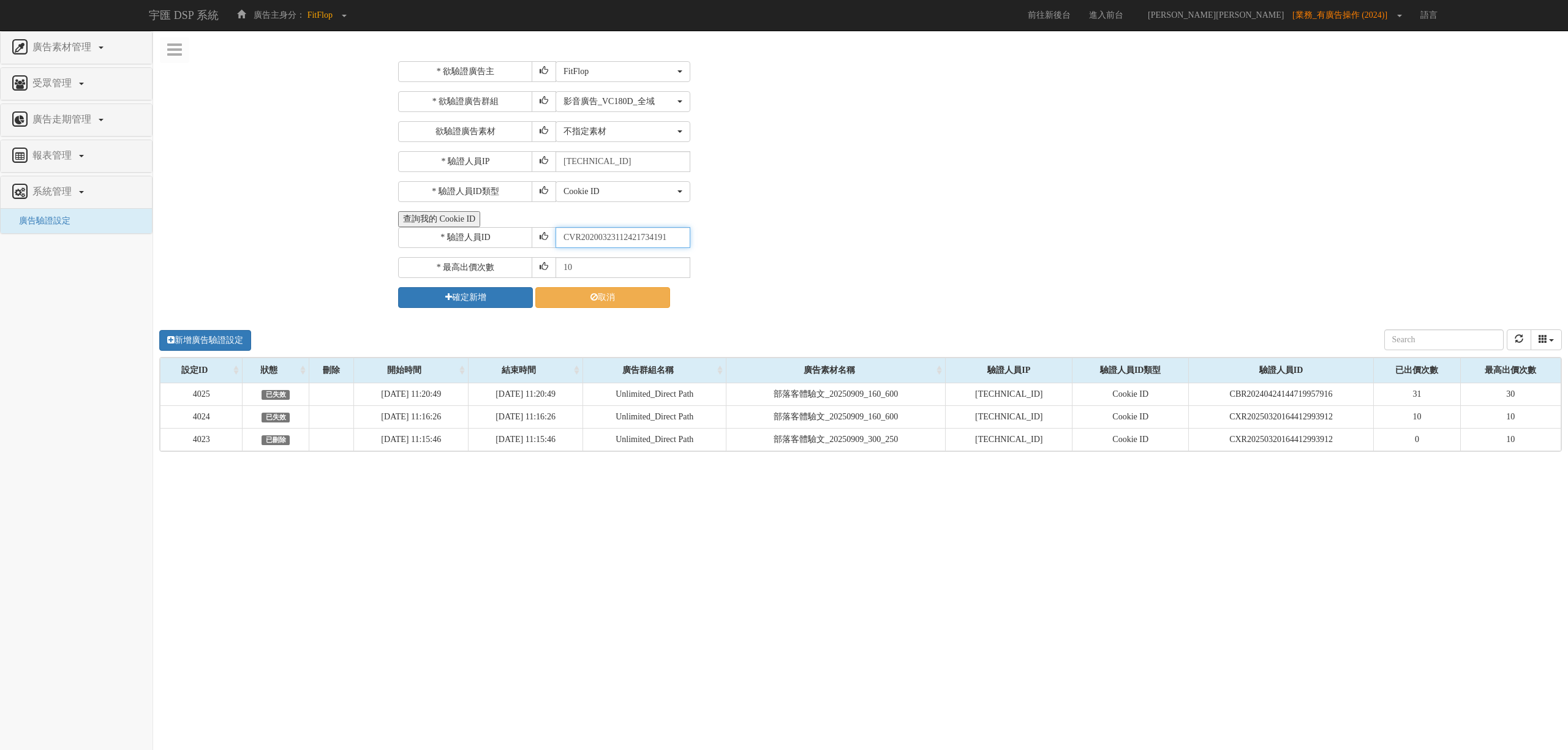
type input "CVR20200323112421734191"
click at [485, 305] on button "確定新增" at bounding box center [465, 298] width 135 height 21
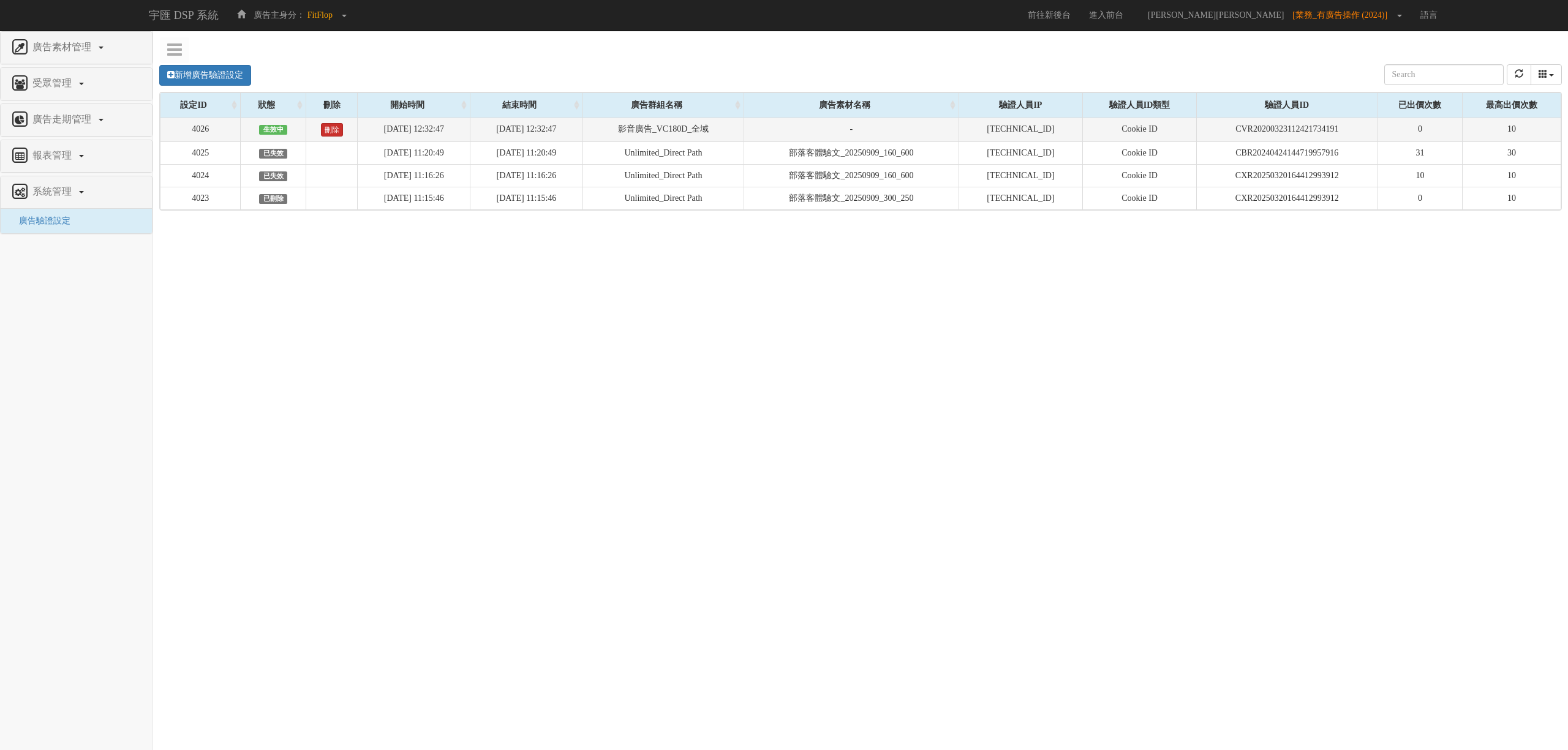
click at [330, 125] on link "刪除" at bounding box center [332, 130] width 22 height 14
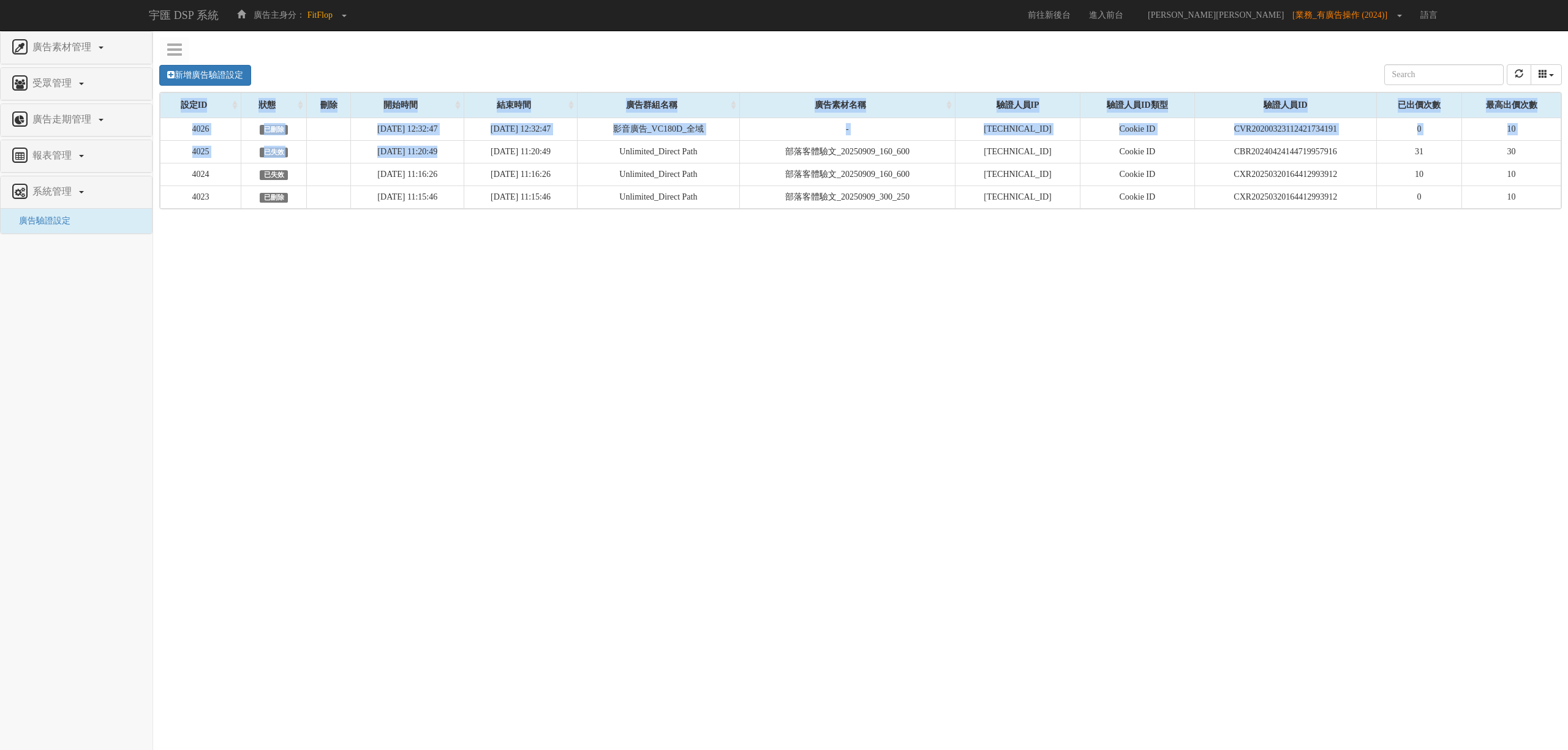
drag, startPoint x: 434, startPoint y: 158, endPoint x: 535, endPoint y: 226, distance: 121.8
click at [535, 226] on div "新增廣告驗證設定 設定ID 狀態 刪除 開始時間 結束時間 廣告主ID 廣告主名稱 廣告走期ID 廣告走期名稱 廣告群組ID 廣告群組名稱 廣告素材 廣告素材…" at bounding box center [860, 236] width 1415 height 367
click at [535, 226] on div "新增廣告驗證設定 設定ID 狀態 刪除 開始時間 結束時間 廣告主ID 廣告主名稱 廣告走期ID 廣告走期名稱 廣告群組ID 廣告群組名稱 廣告素材 廣告素材…" at bounding box center [860, 236] width 1415 height 367
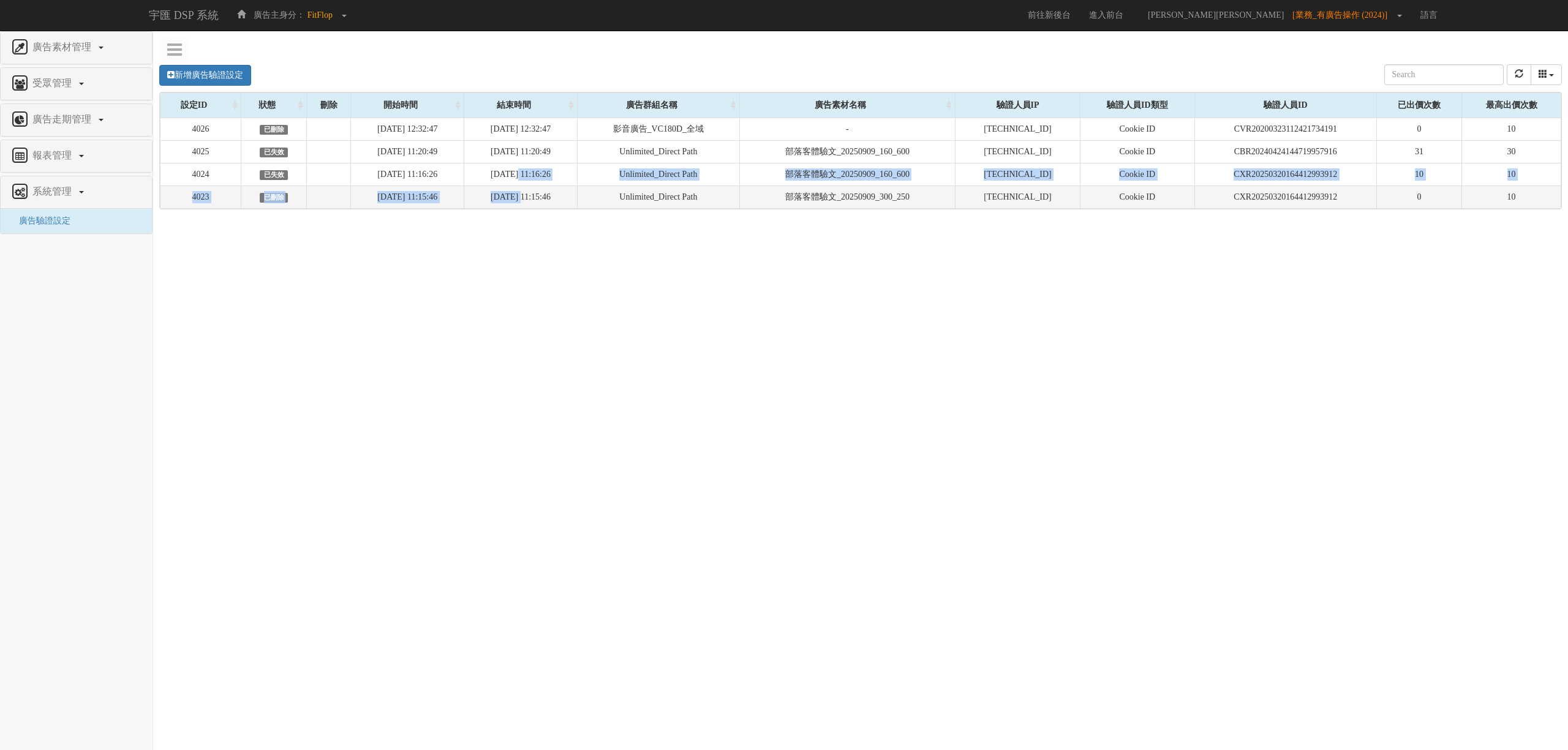
drag, startPoint x: 537, startPoint y: 185, endPoint x: 540, endPoint y: 205, distance: 20.2
click at [540, 205] on tbody "4026 已刪除 [DATE] 12:32:47 [DATE] 12:32:47 影音廣告_VC180D_全域 - [TECHNICAL_ID] Cookie…" at bounding box center [861, 162] width 1401 height 90
click at [540, 205] on td "[DATE] 11:15:46" at bounding box center [521, 197] width 113 height 23
